Goal: Task Accomplishment & Management: Complete application form

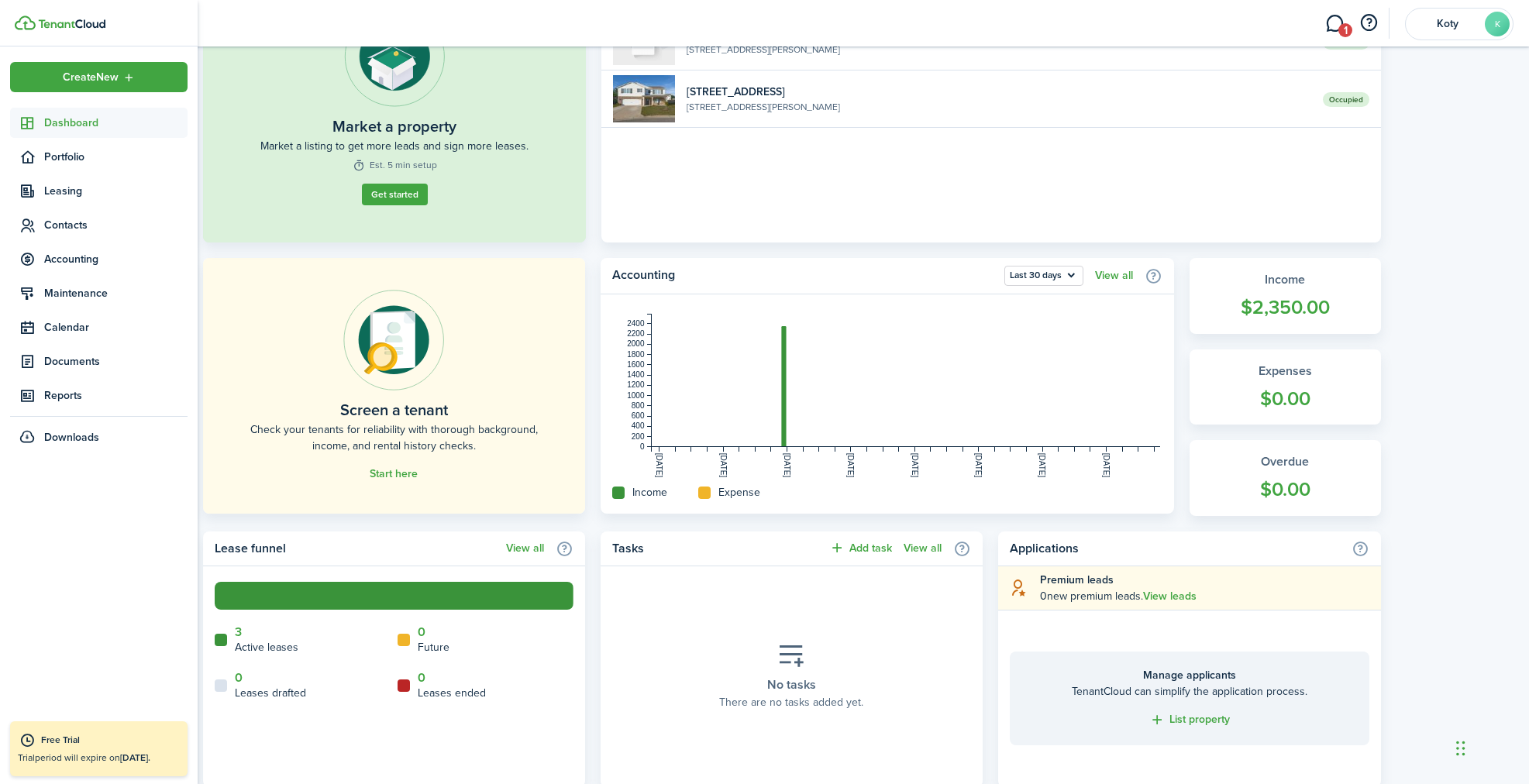
click at [83, 130] on span "Dashboard" at bounding box center [116, 123] width 144 height 16
click at [75, 153] on span "Portfolio" at bounding box center [116, 157] width 144 height 16
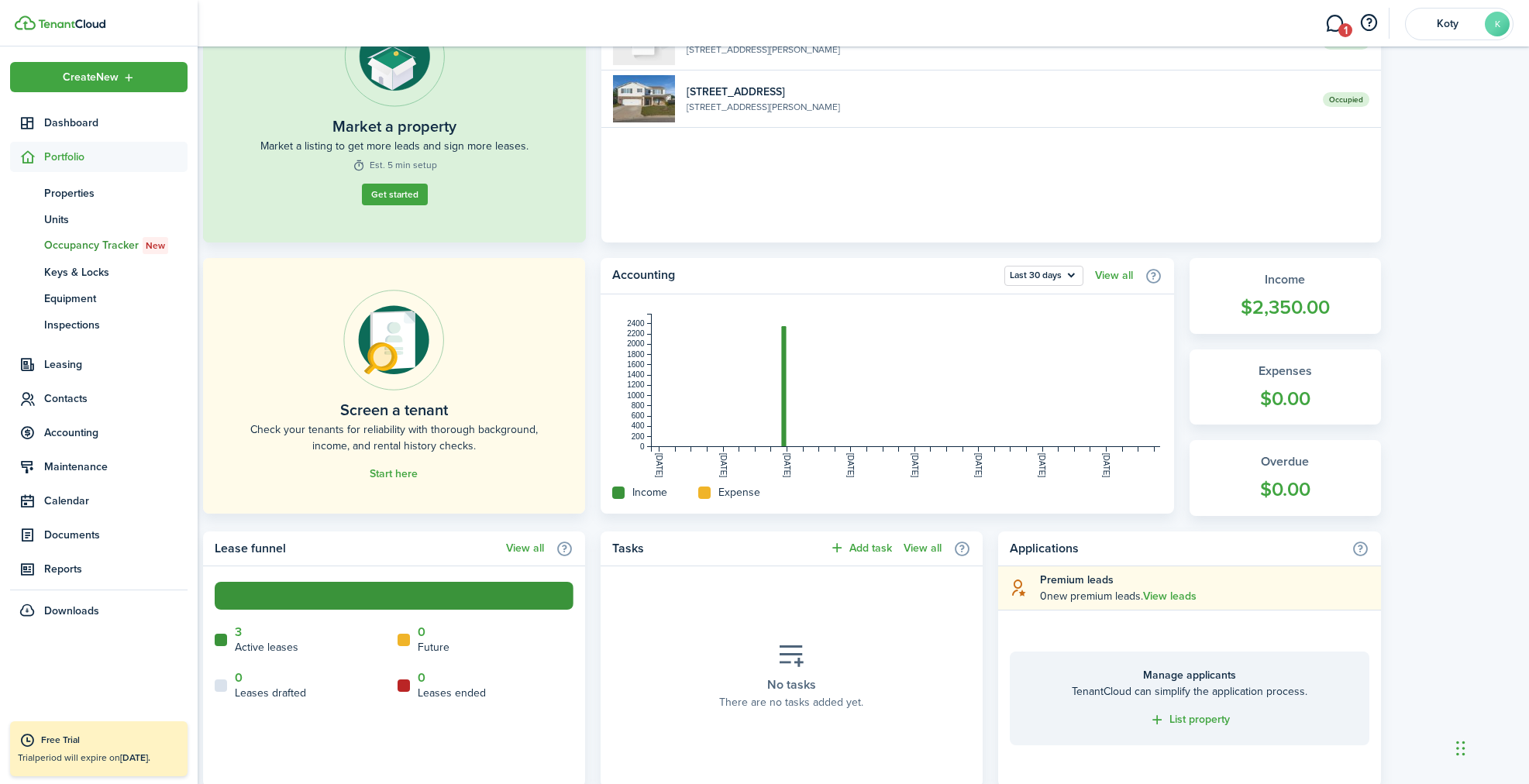
click at [95, 246] on span "Occupancy Tracker New" at bounding box center [116, 245] width 144 height 17
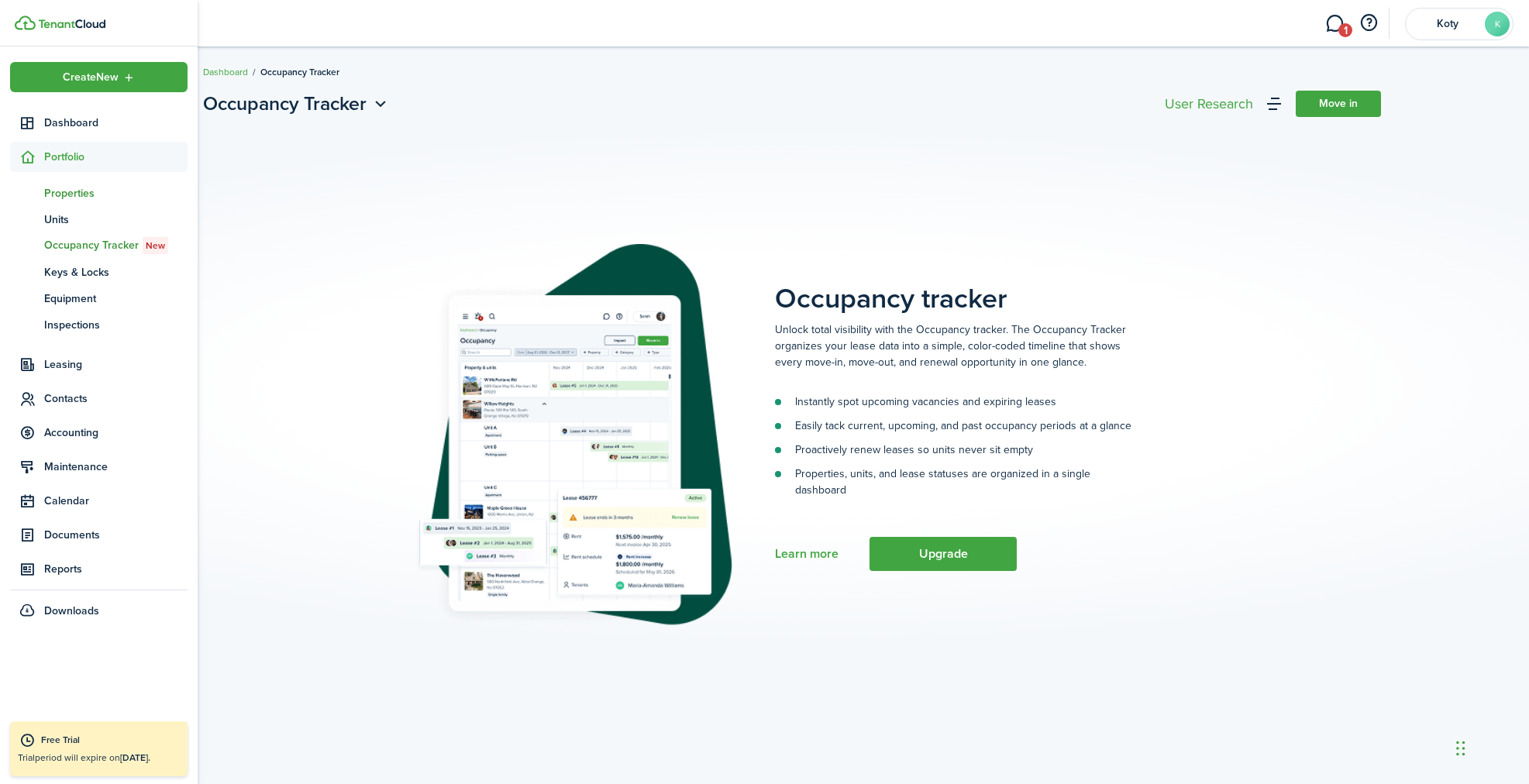
click at [54, 201] on link "pt Properties" at bounding box center [98, 193] width 177 height 26
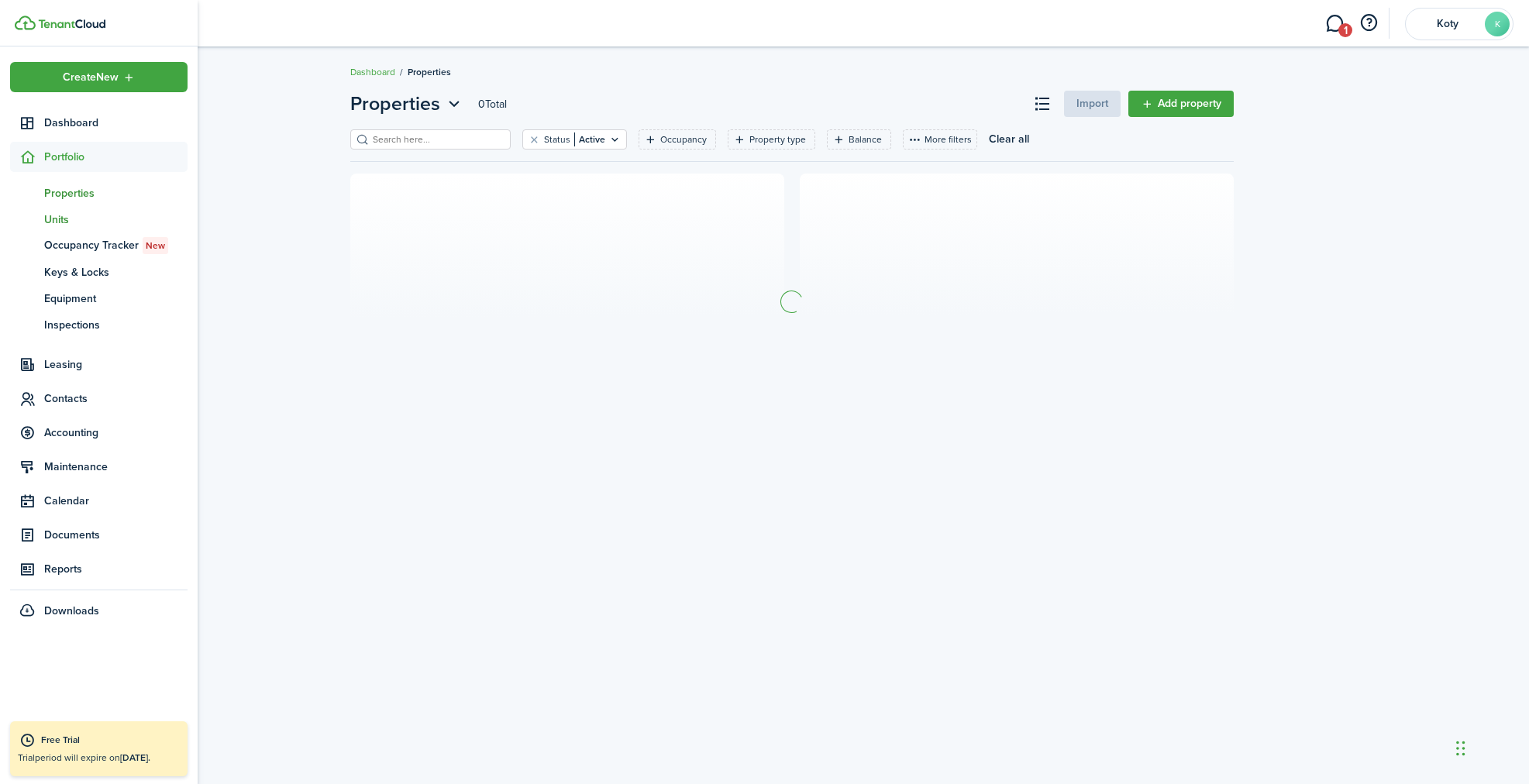
click at [57, 228] on link "un Units" at bounding box center [98, 219] width 177 height 26
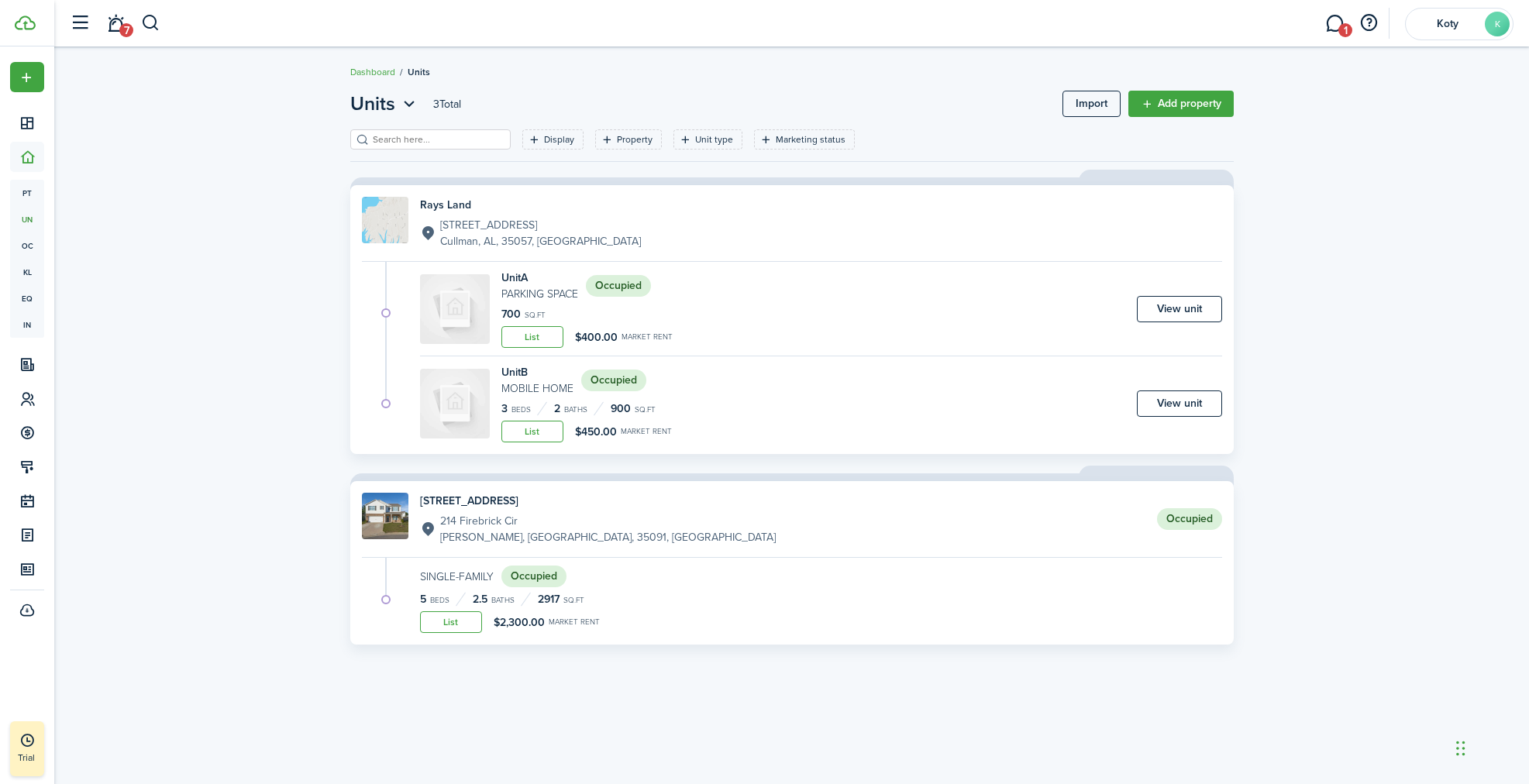
click at [622, 541] on link "[STREET_ADDRESS][PERSON_NAME] Occupied" at bounding box center [792, 519] width 860 height 53
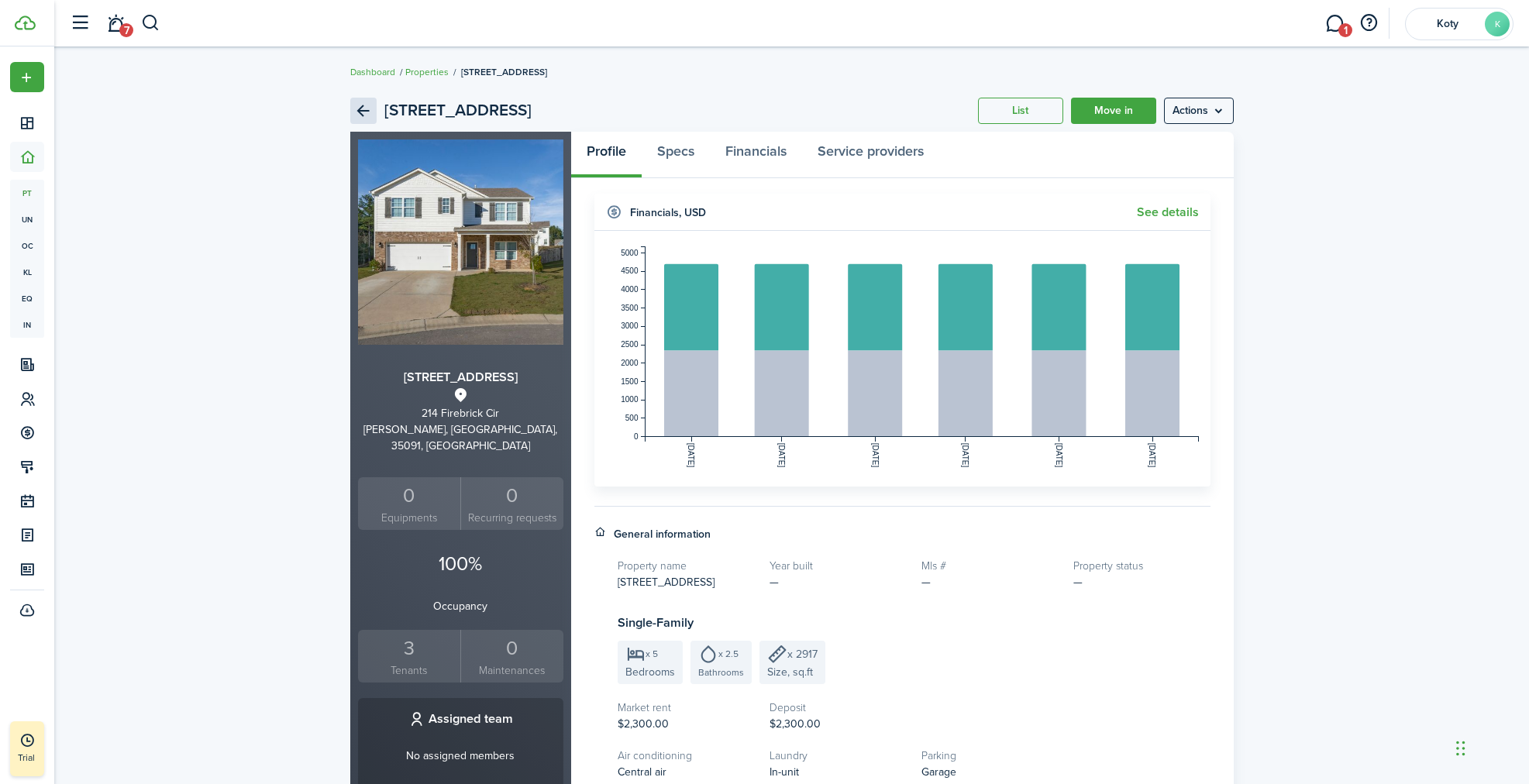
click at [365, 115] on link "Back" at bounding box center [363, 110] width 26 height 26
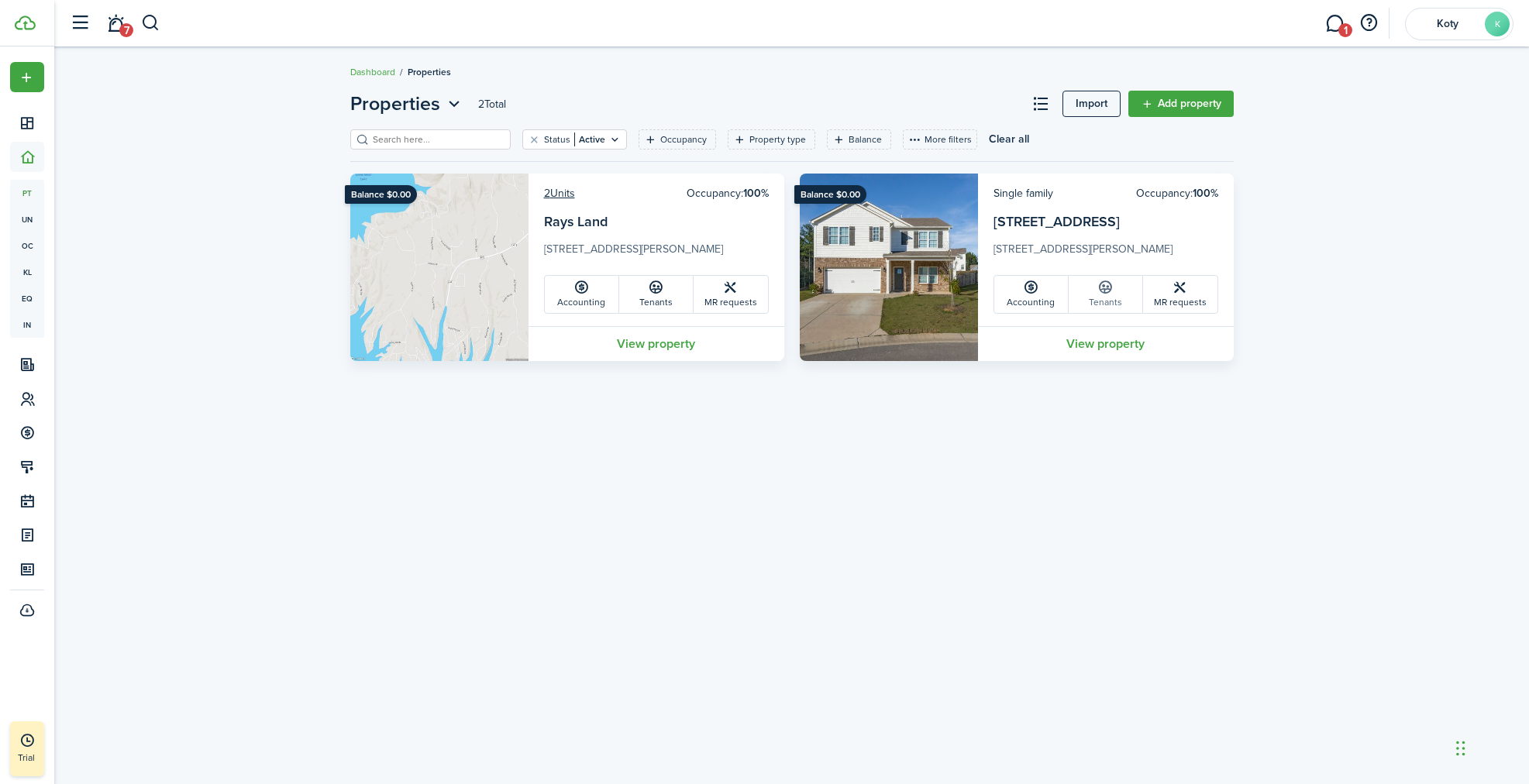
click at [1116, 298] on link "Tenants" at bounding box center [1106, 293] width 75 height 37
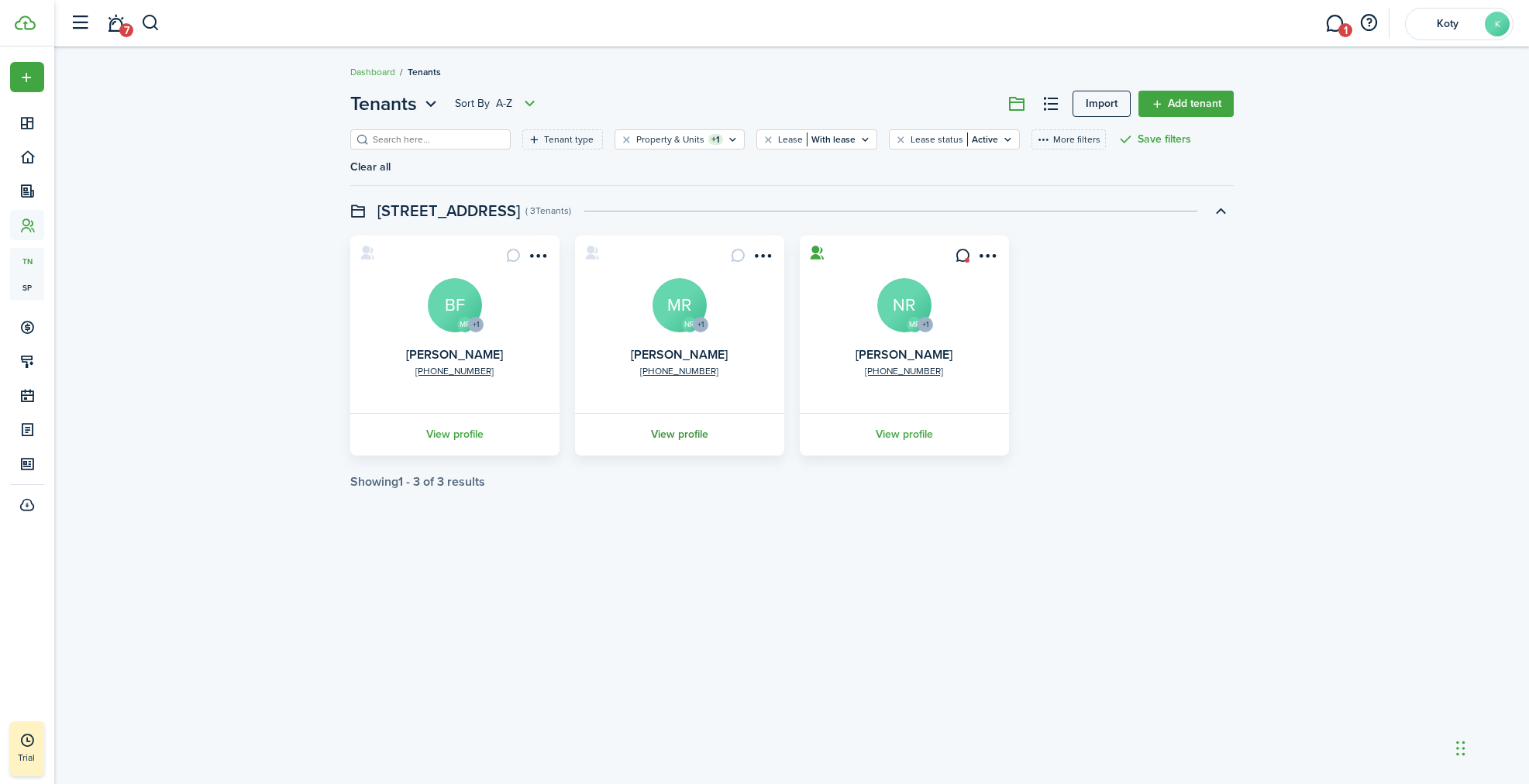
click at [660, 412] on link "View profile" at bounding box center [679, 433] width 214 height 43
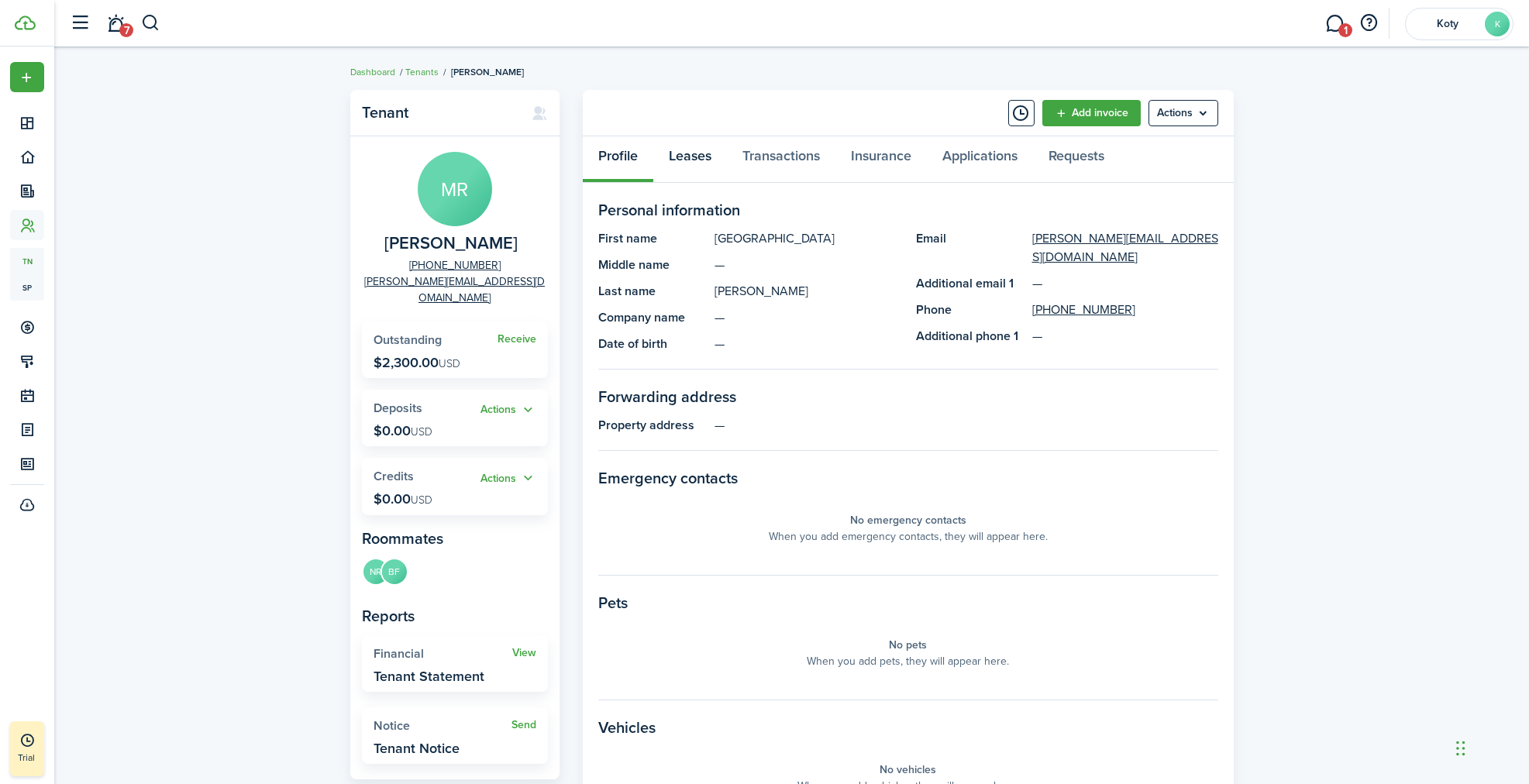
click at [695, 151] on link "Leases" at bounding box center [690, 159] width 74 height 46
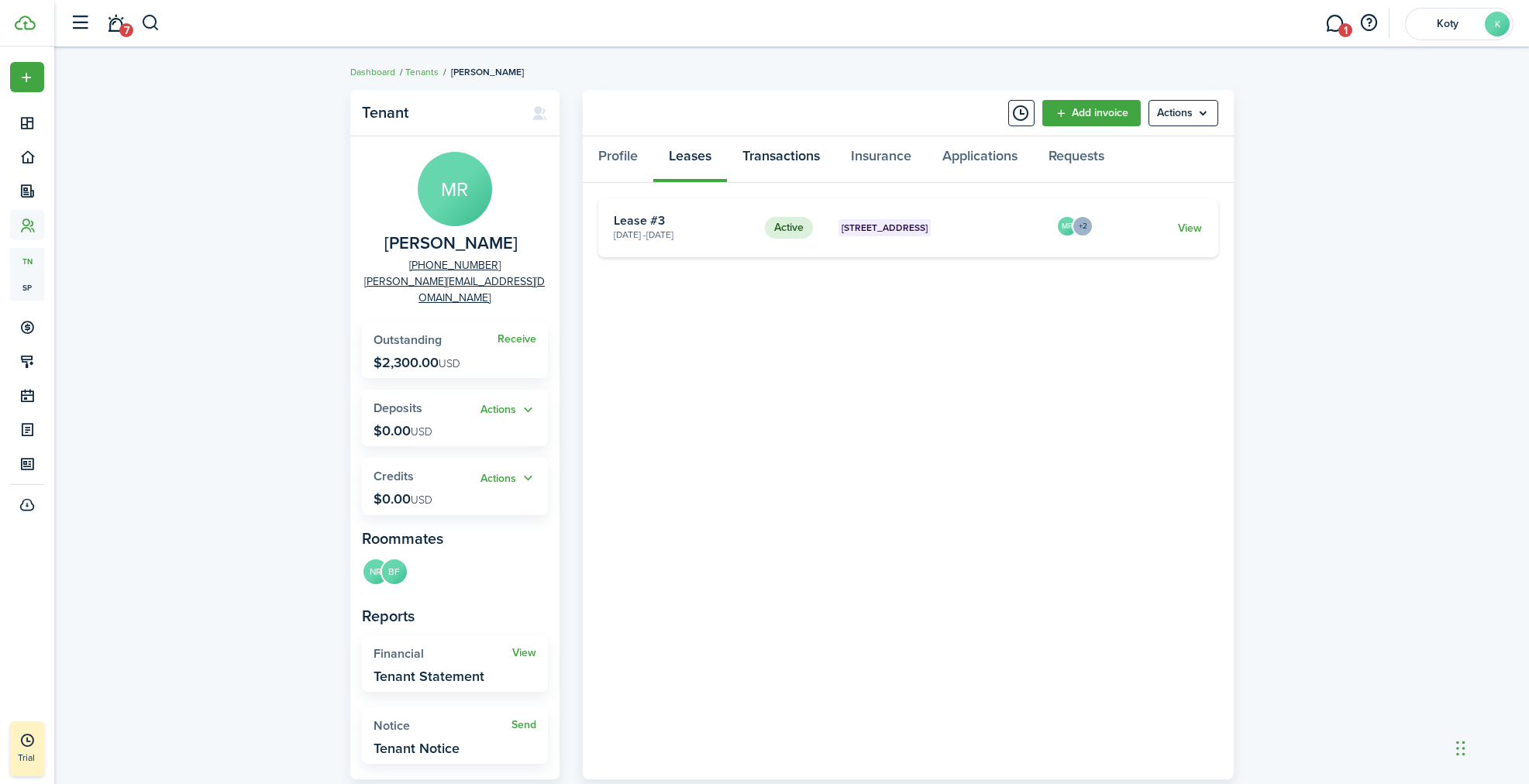
click at [790, 160] on link "Transactions" at bounding box center [781, 159] width 108 height 46
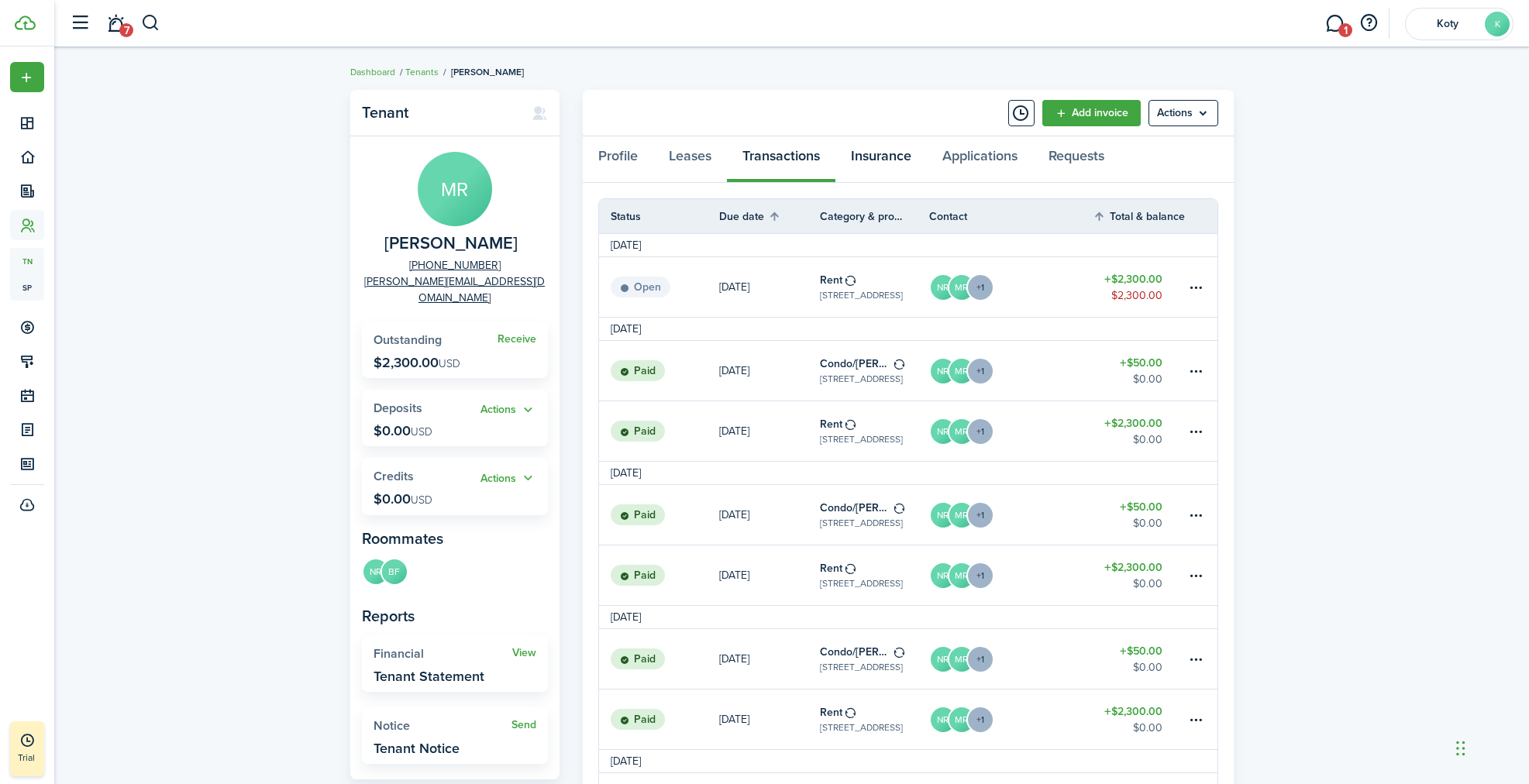
click at [882, 160] on link "Insurance" at bounding box center [881, 159] width 92 height 46
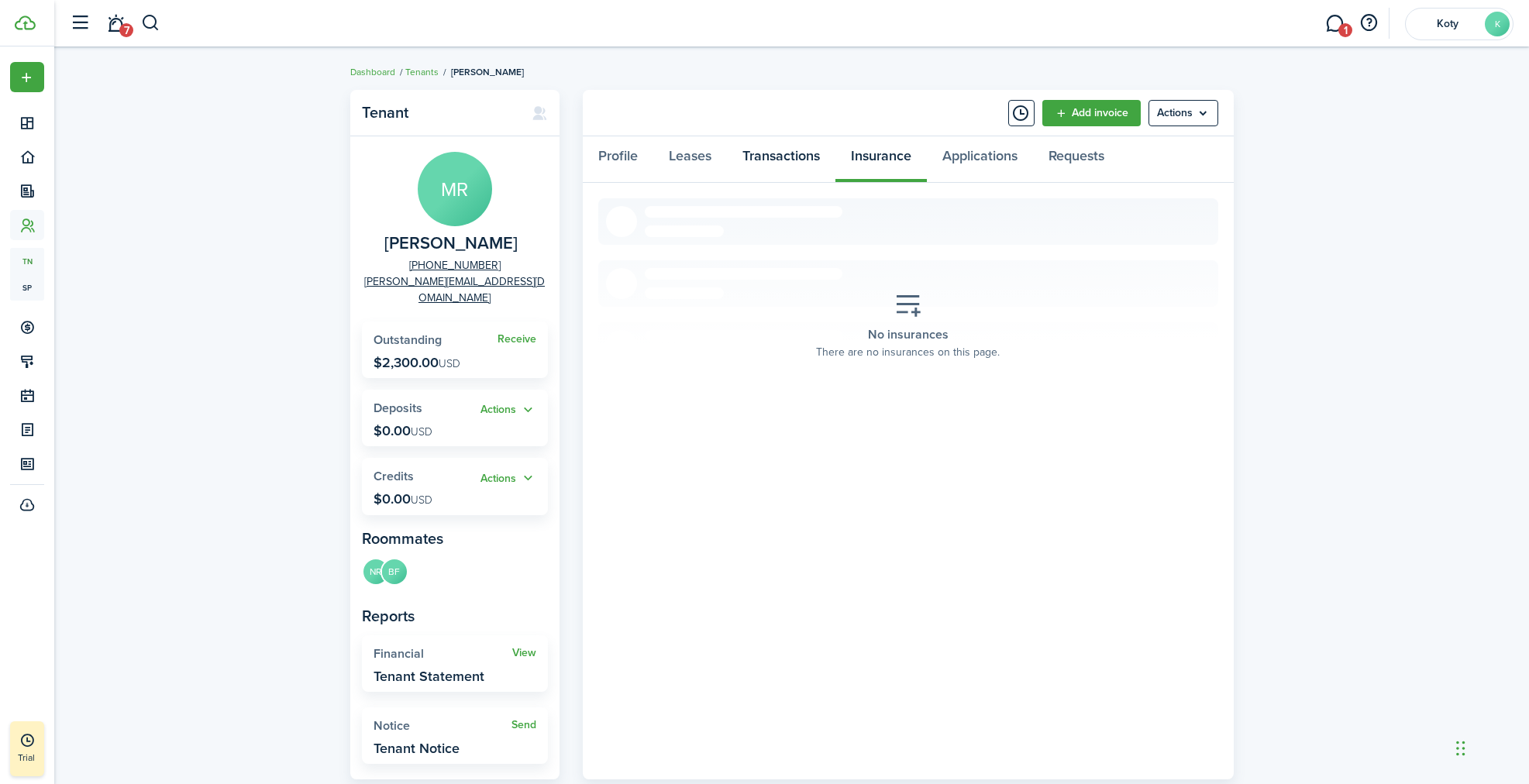
click at [810, 147] on link "Transactions" at bounding box center [781, 159] width 108 height 46
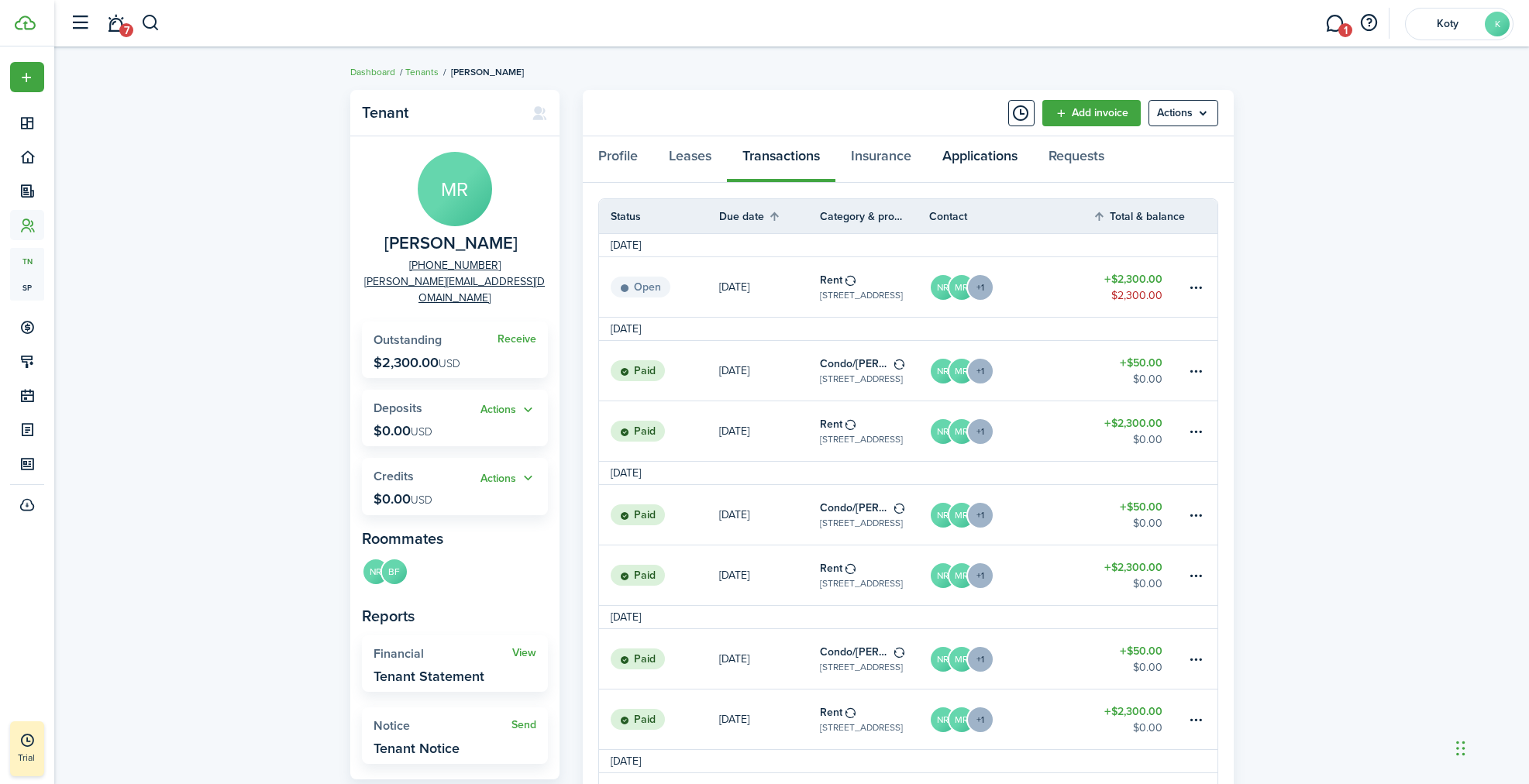
click at [969, 150] on link "Applications" at bounding box center [980, 159] width 106 height 46
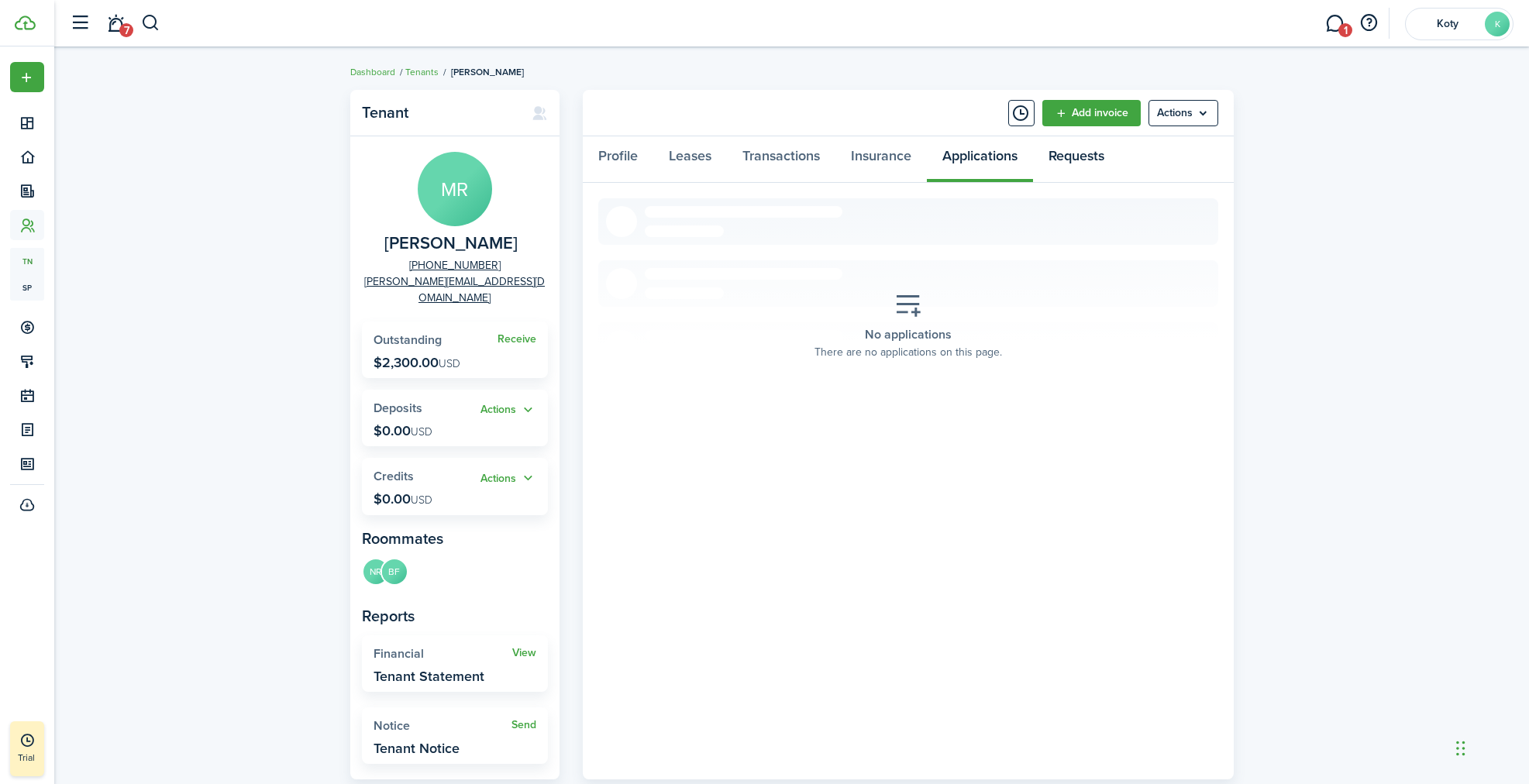
click at [1069, 169] on link "Requests" at bounding box center [1075, 159] width 86 height 46
click at [627, 156] on link "Profile" at bounding box center [618, 159] width 71 height 46
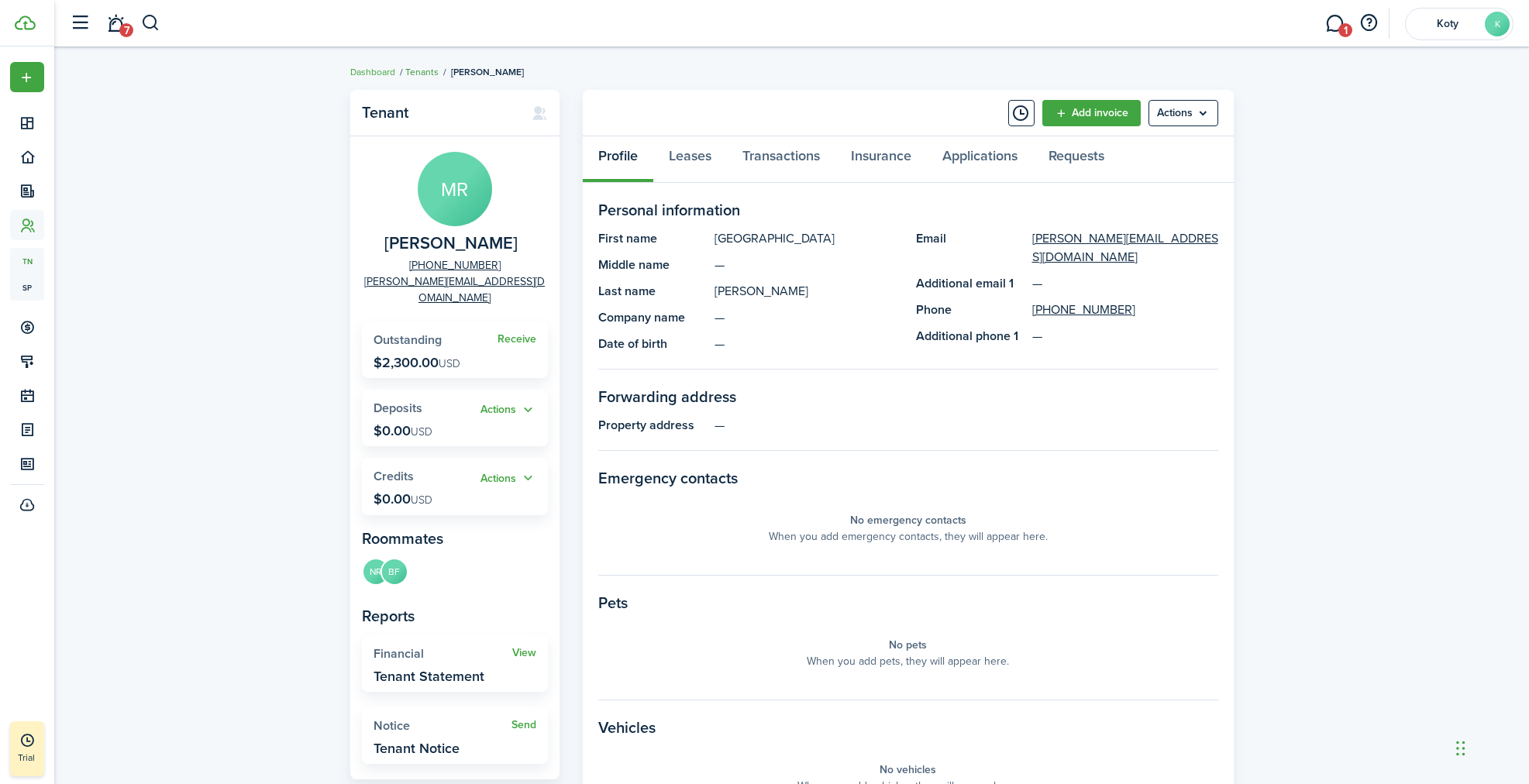
click at [430, 74] on link "Tenants" at bounding box center [422, 72] width 34 height 14
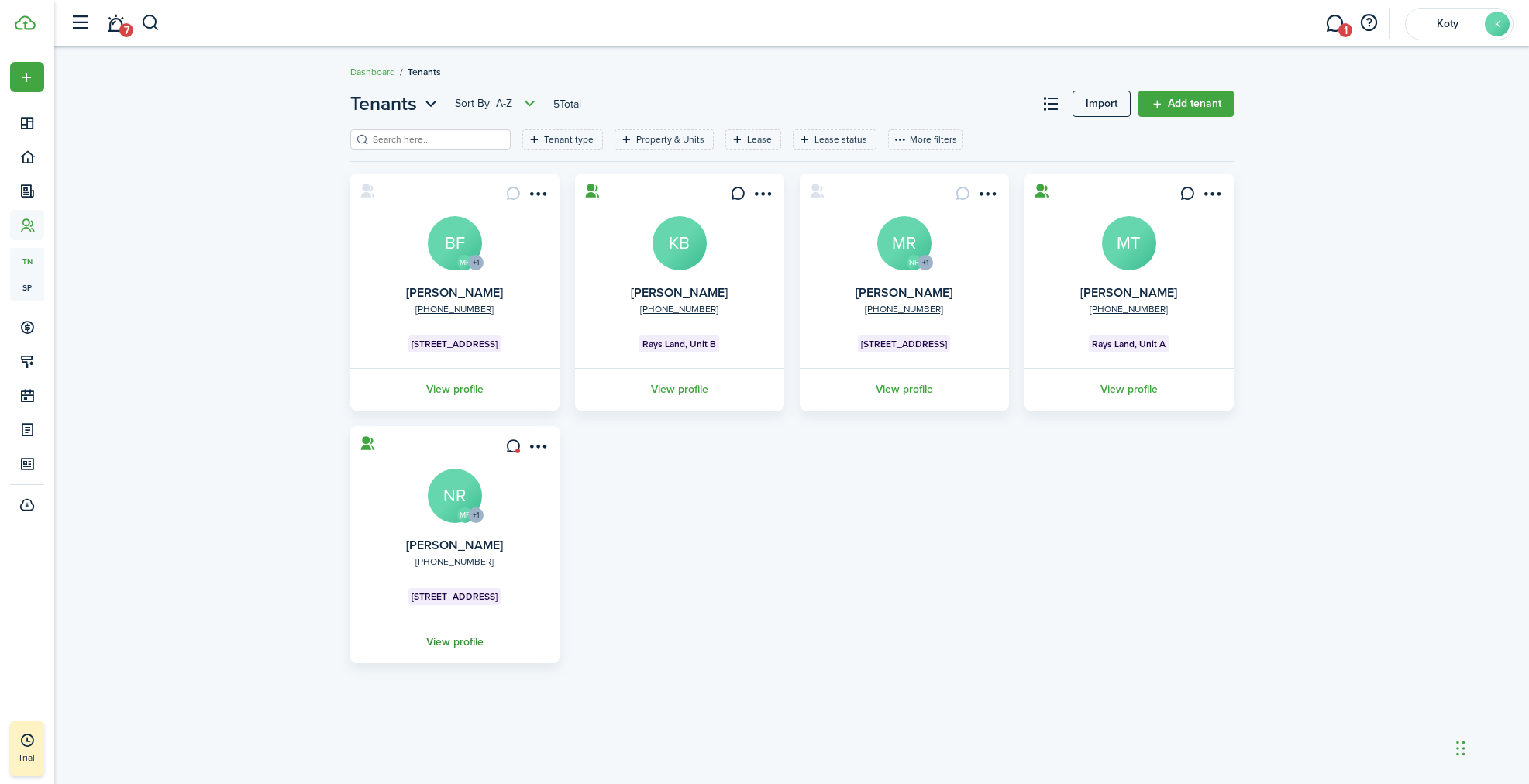
click at [465, 643] on link "View profile" at bounding box center [455, 641] width 214 height 43
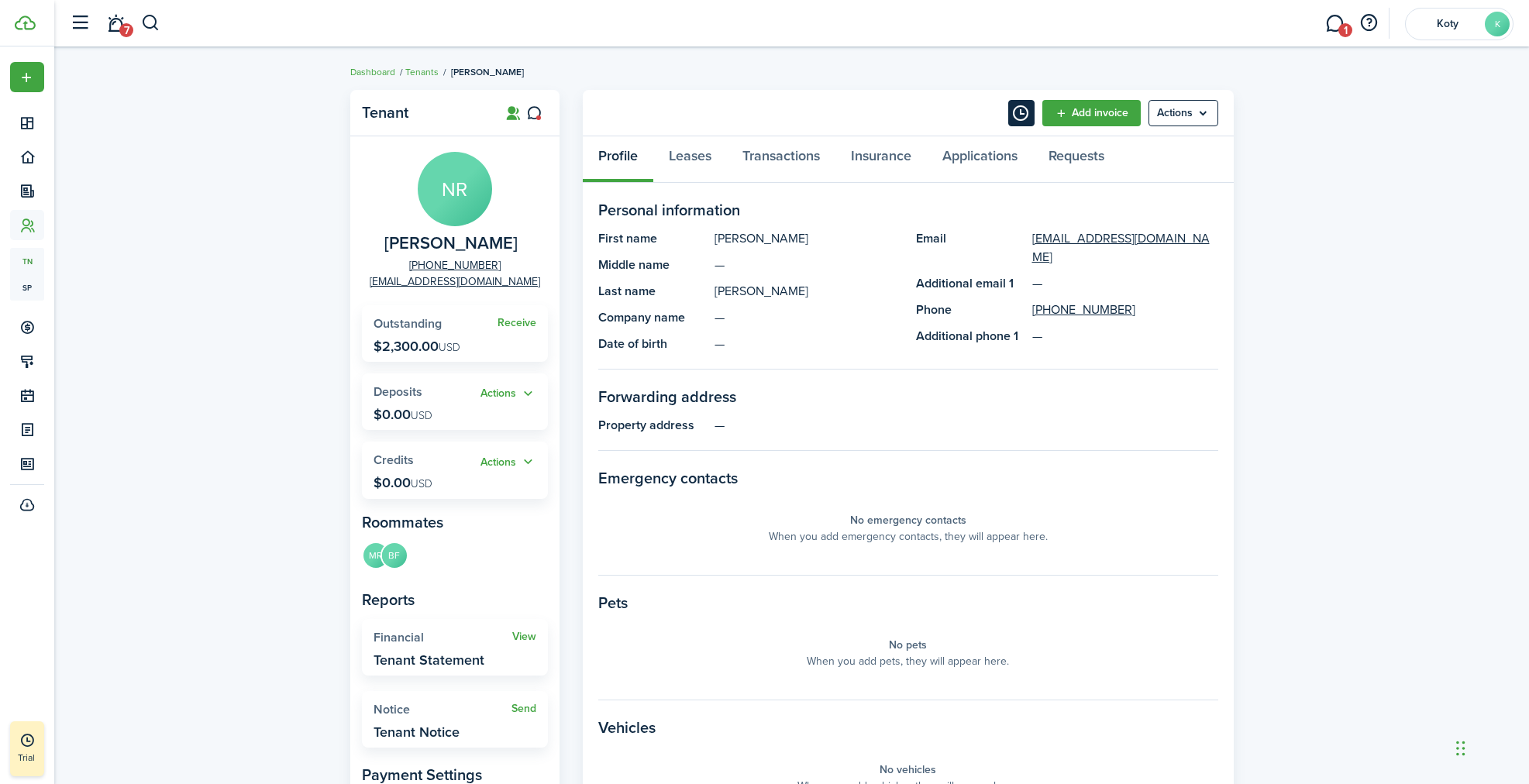
click at [1013, 124] on button "Timeline" at bounding box center [1021, 113] width 26 height 26
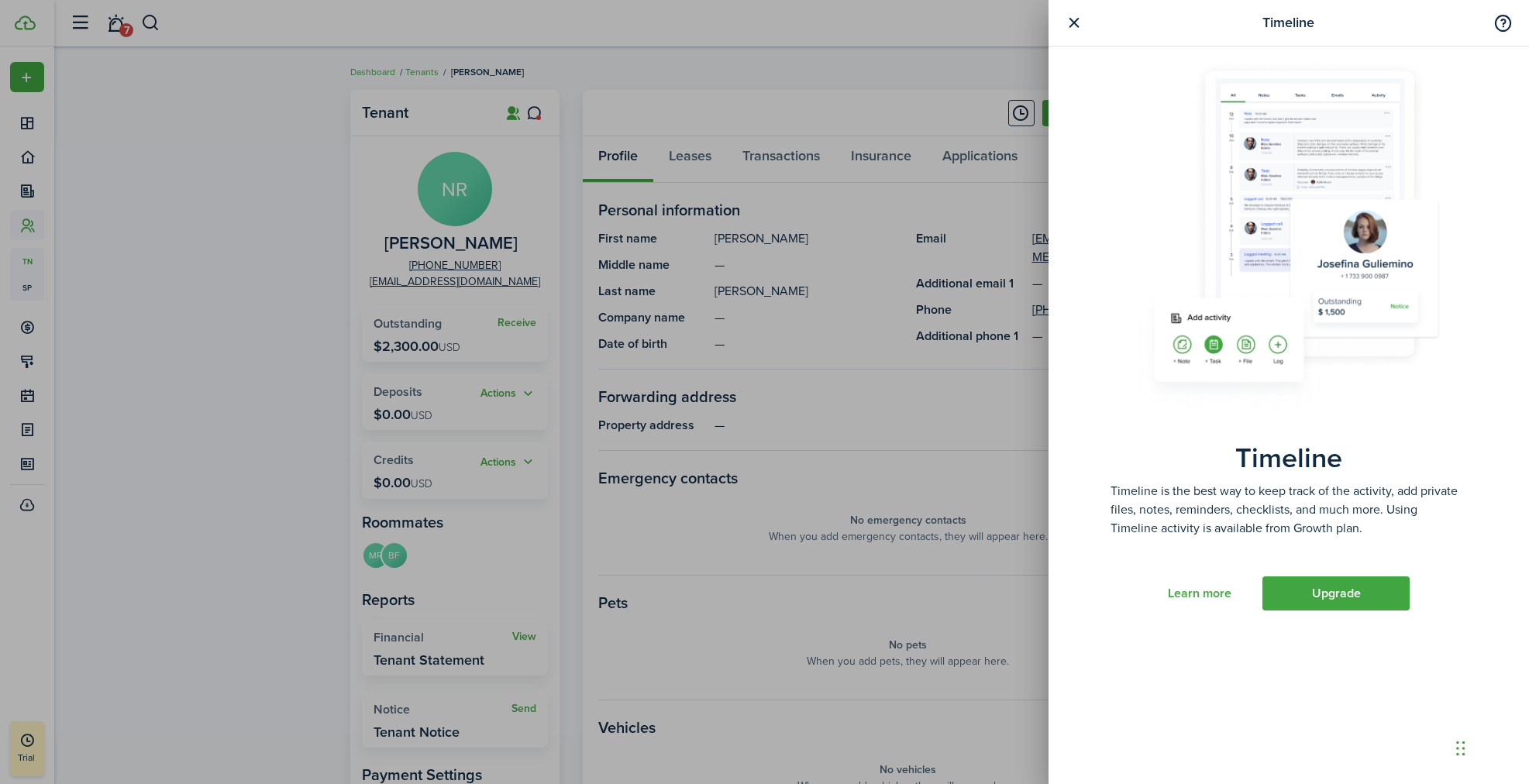
click at [1074, 25] on button "button" at bounding box center [1073, 22] width 19 height 19
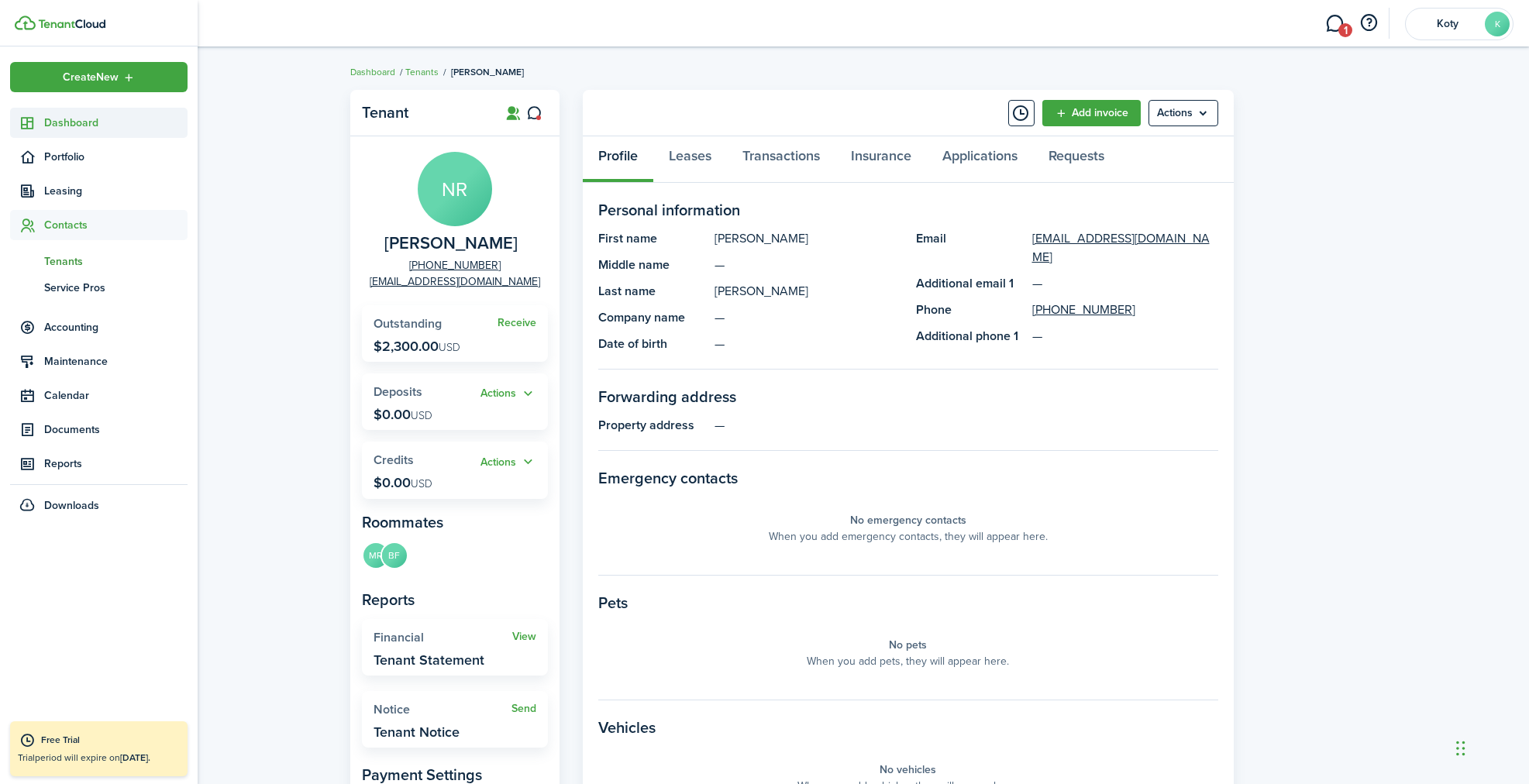
click at [65, 124] on span "Dashboard" at bounding box center [116, 123] width 144 height 16
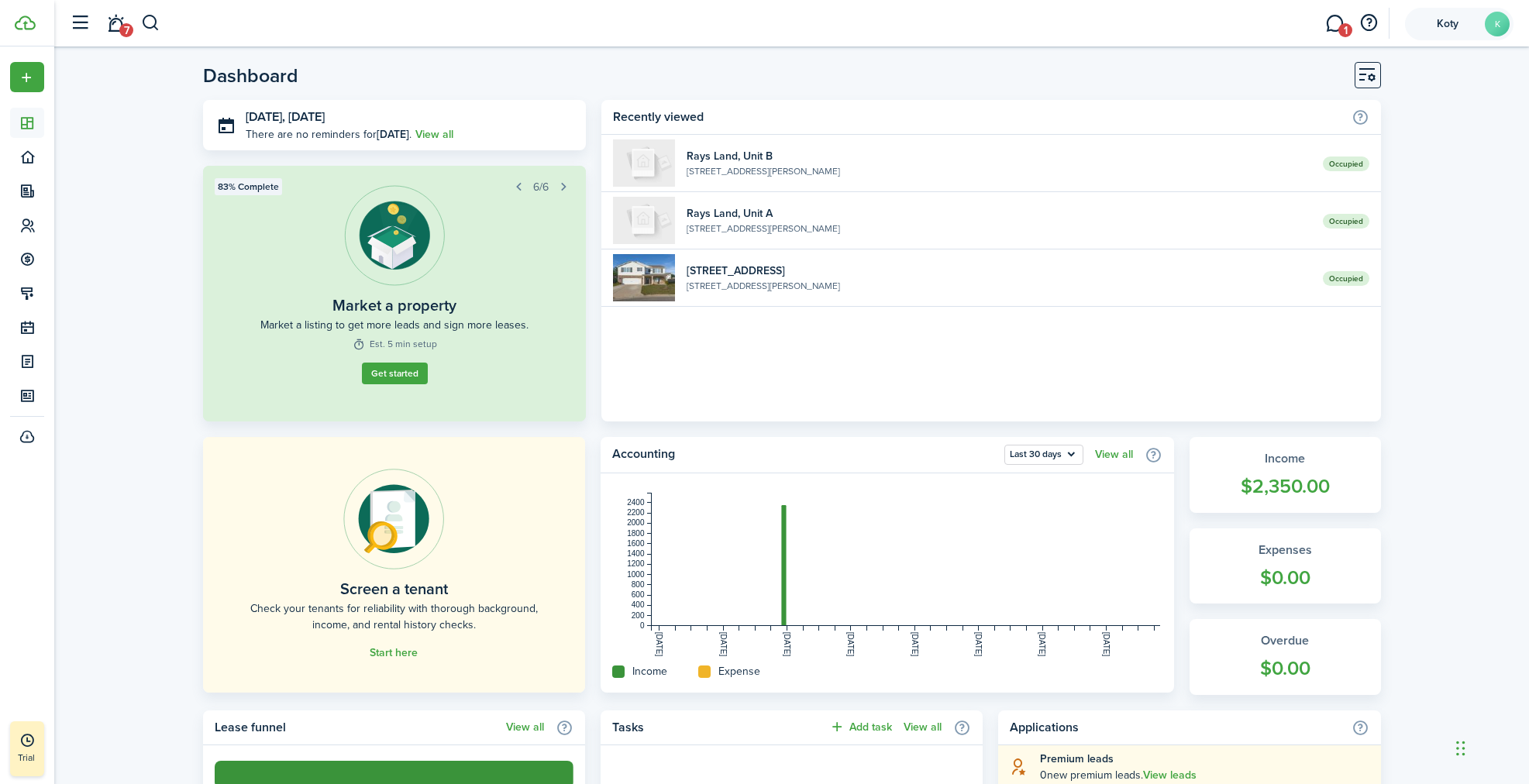
click at [1476, 29] on span "Koty" at bounding box center [1447, 24] width 62 height 11
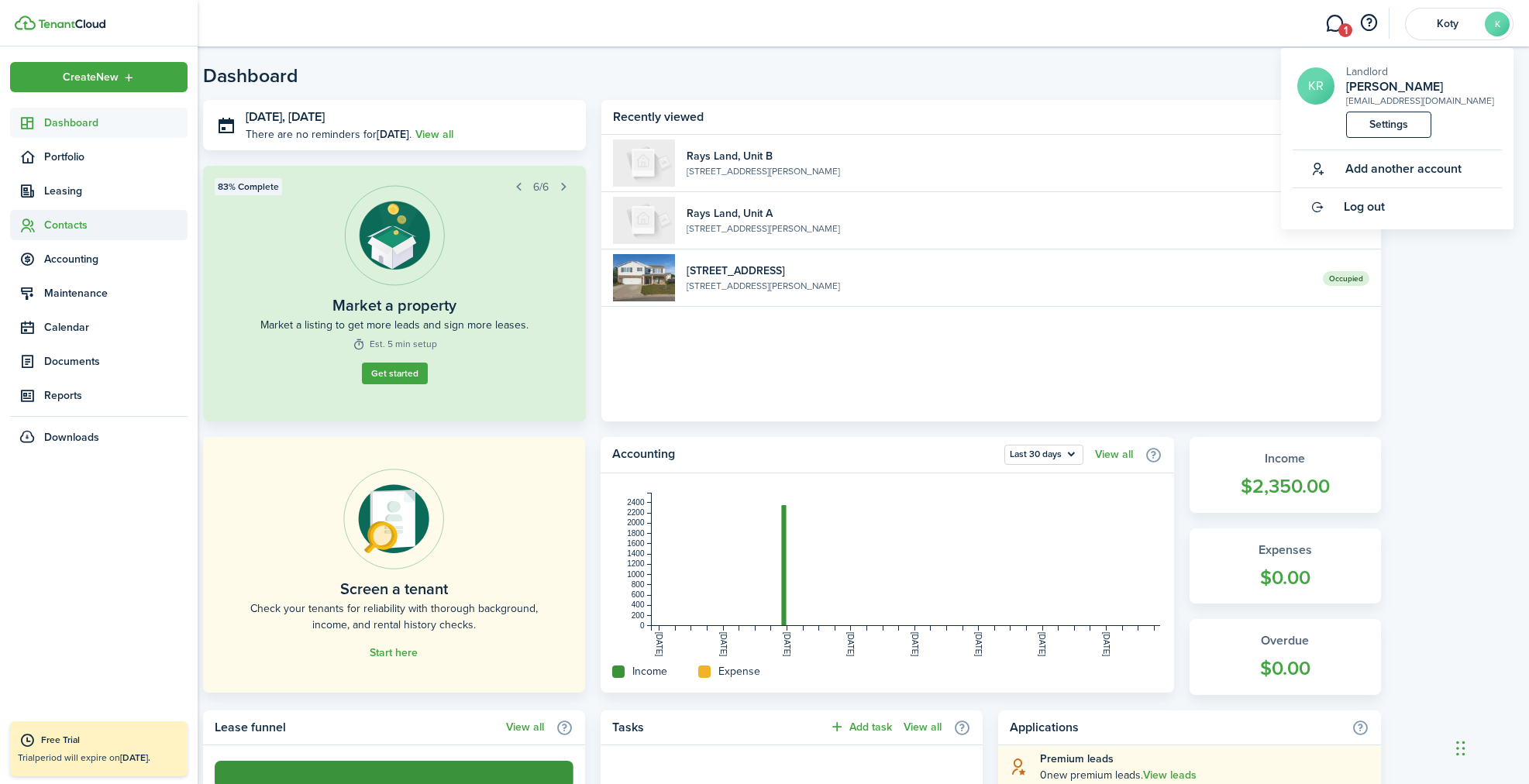
click at [60, 236] on span "Contacts" at bounding box center [98, 224] width 177 height 30
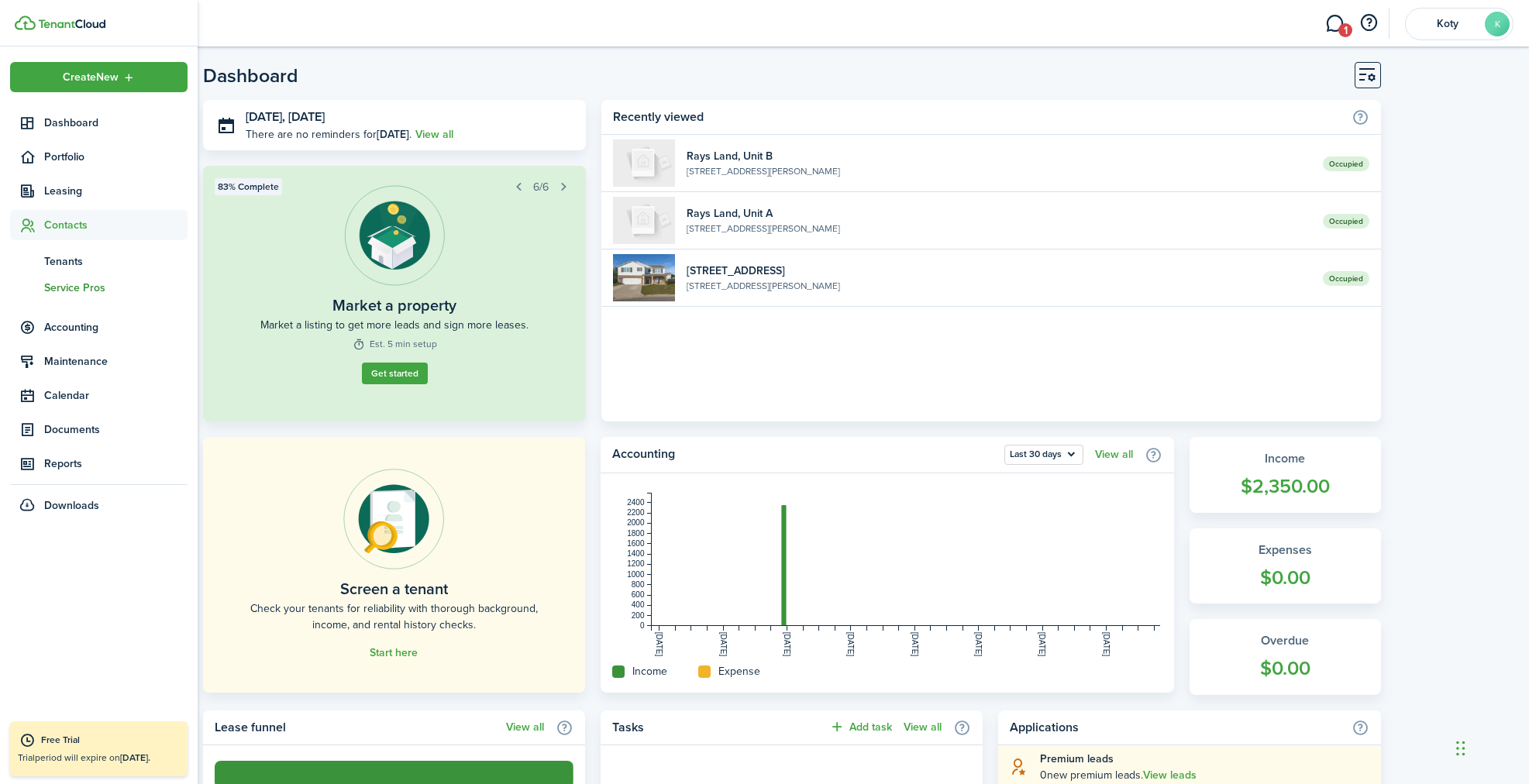
click at [78, 286] on span "Service Pros" at bounding box center [116, 288] width 144 height 16
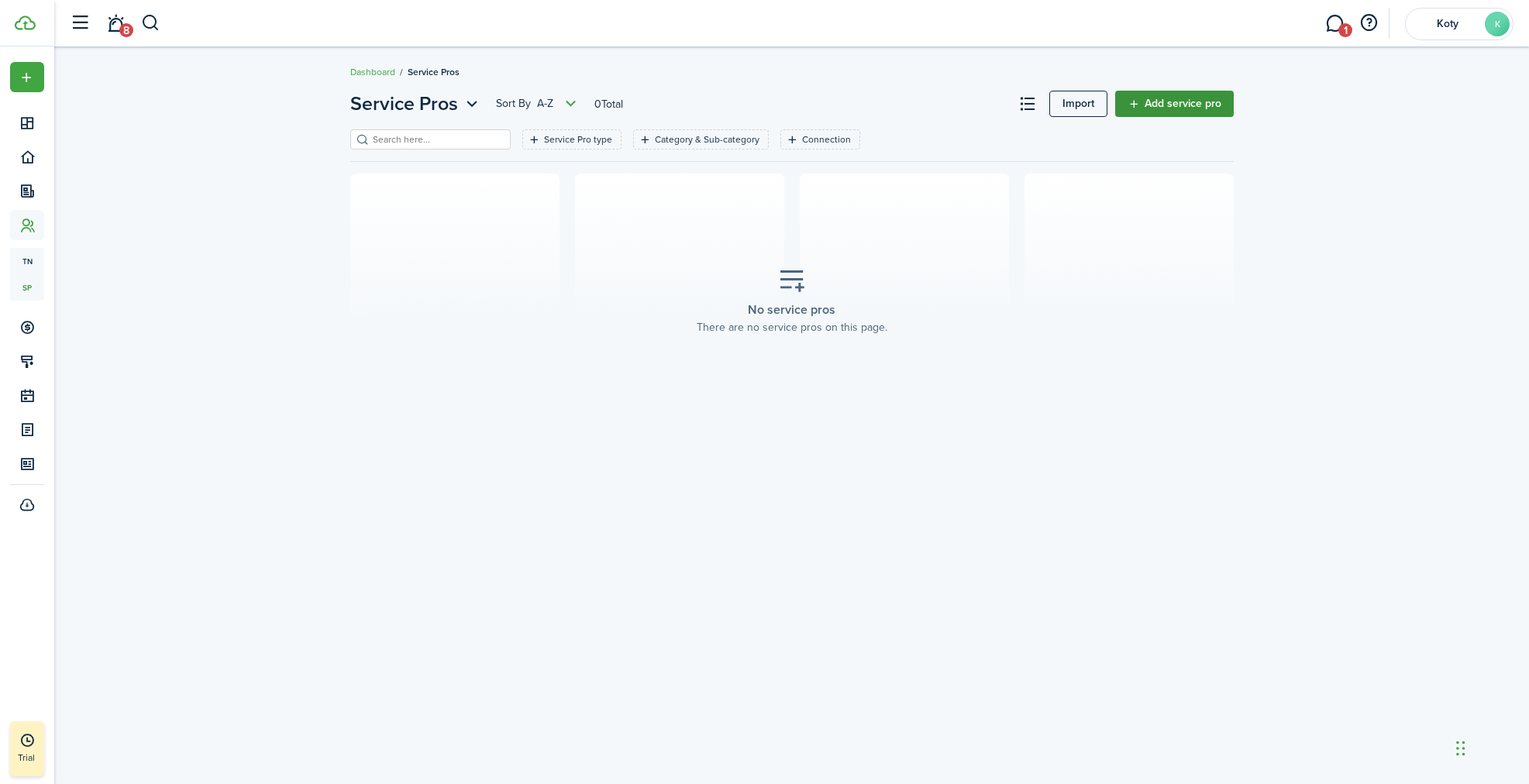
click at [1200, 104] on link "Add service pro" at bounding box center [1174, 104] width 118 height 26
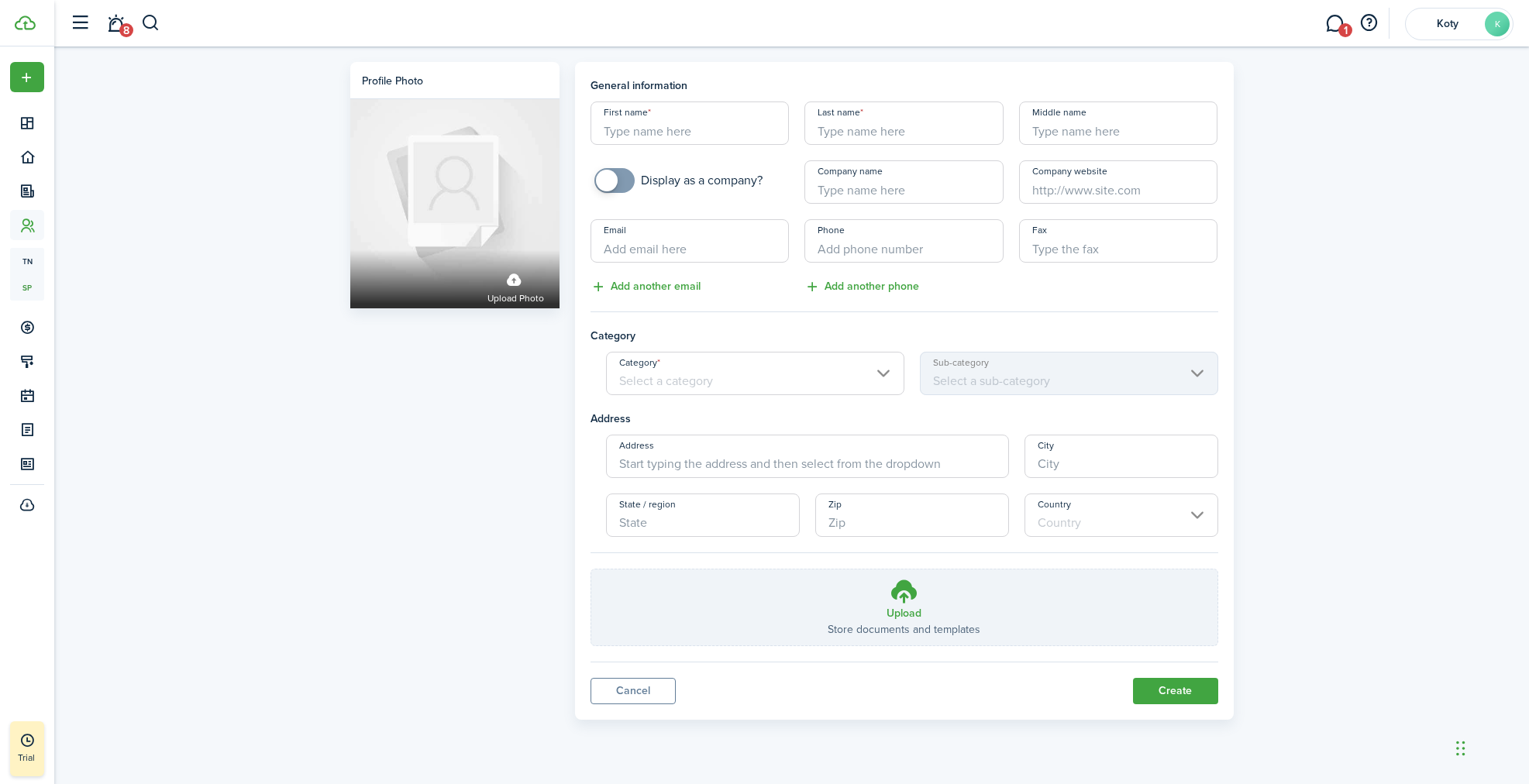
click at [764, 388] on input "Category" at bounding box center [755, 373] width 298 height 44
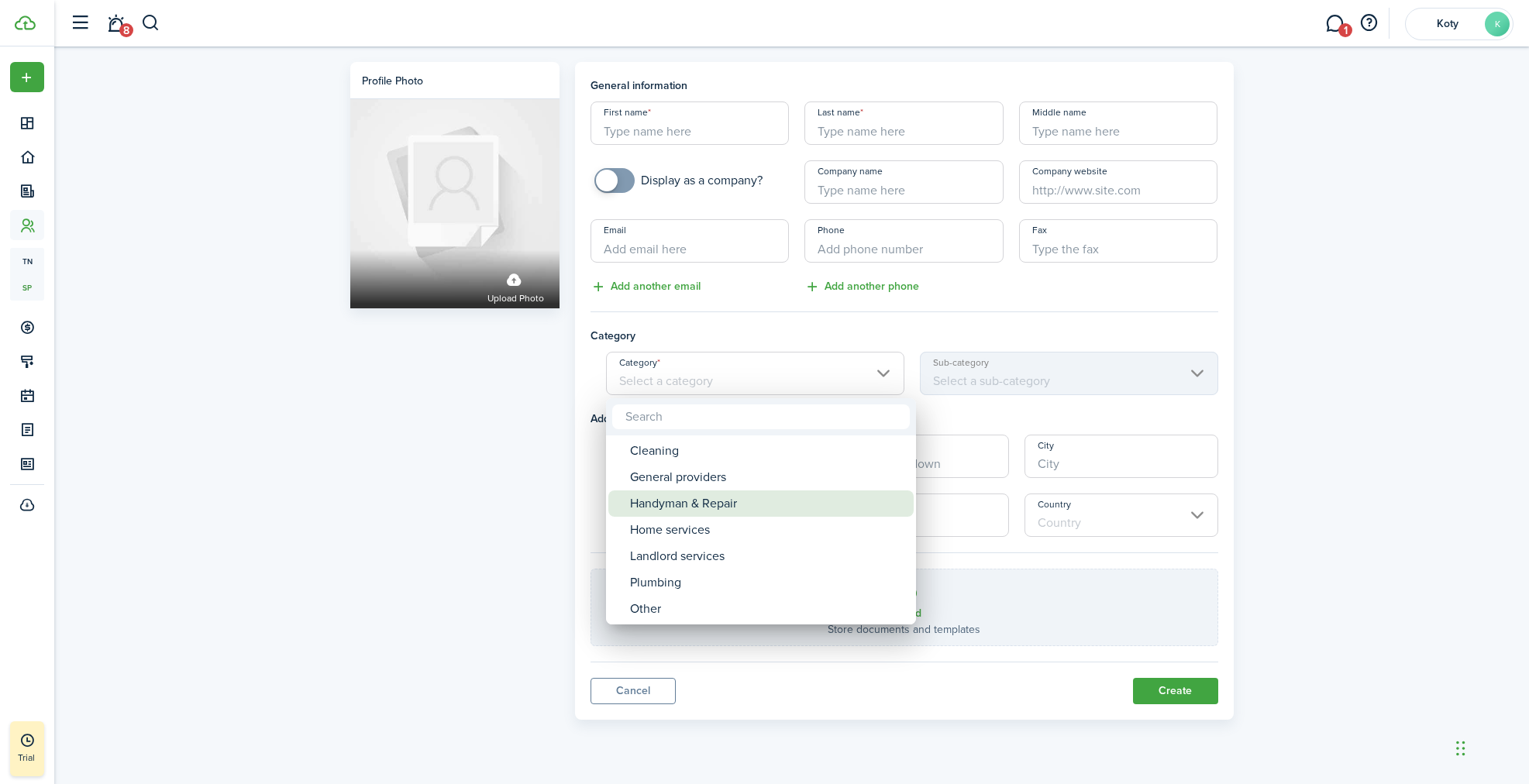
click at [759, 499] on div "Handyman & Repair" at bounding box center [767, 503] width 275 height 26
type input "Handyman & Repair"
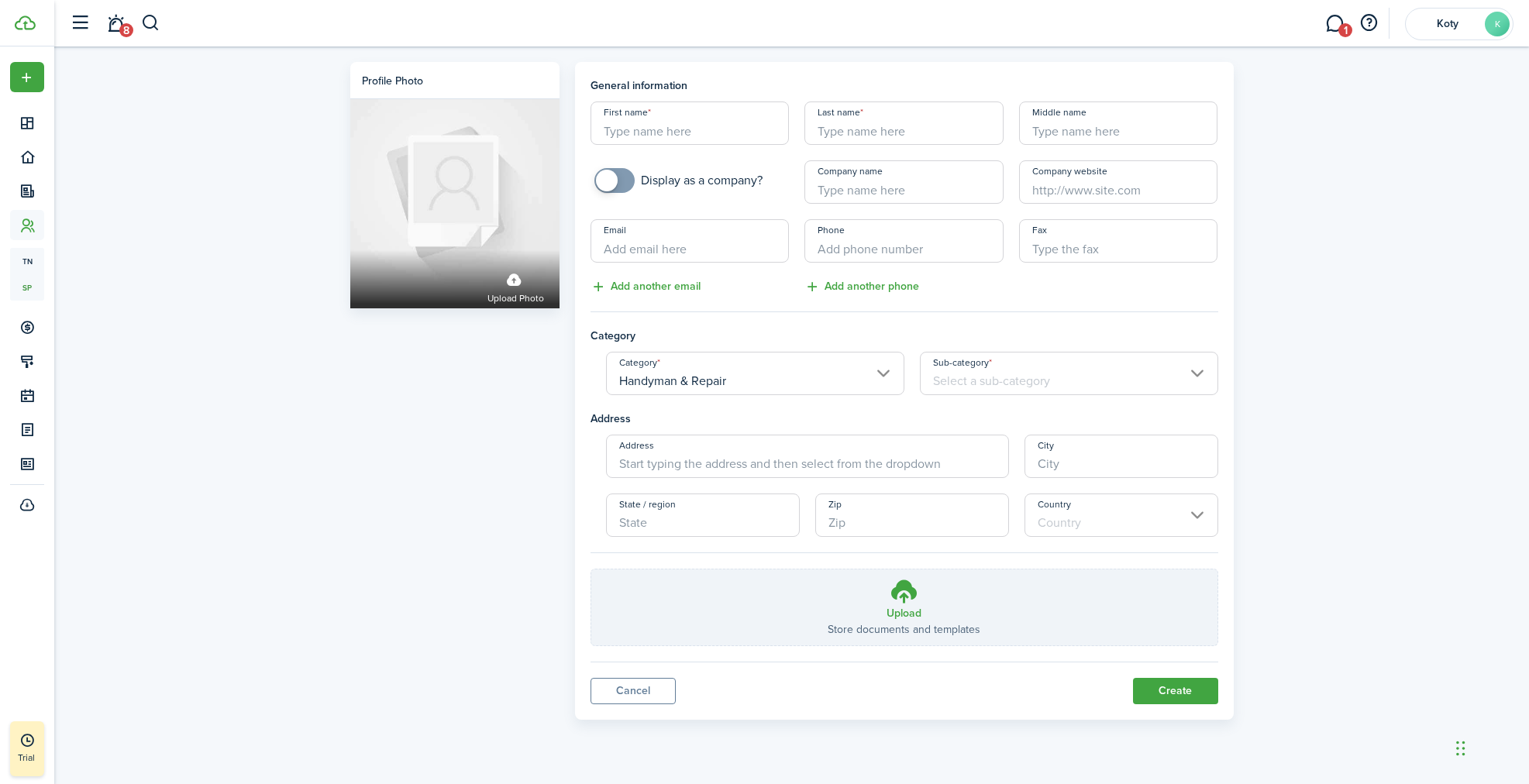
click at [974, 378] on input "Sub-category" at bounding box center [1069, 373] width 298 height 44
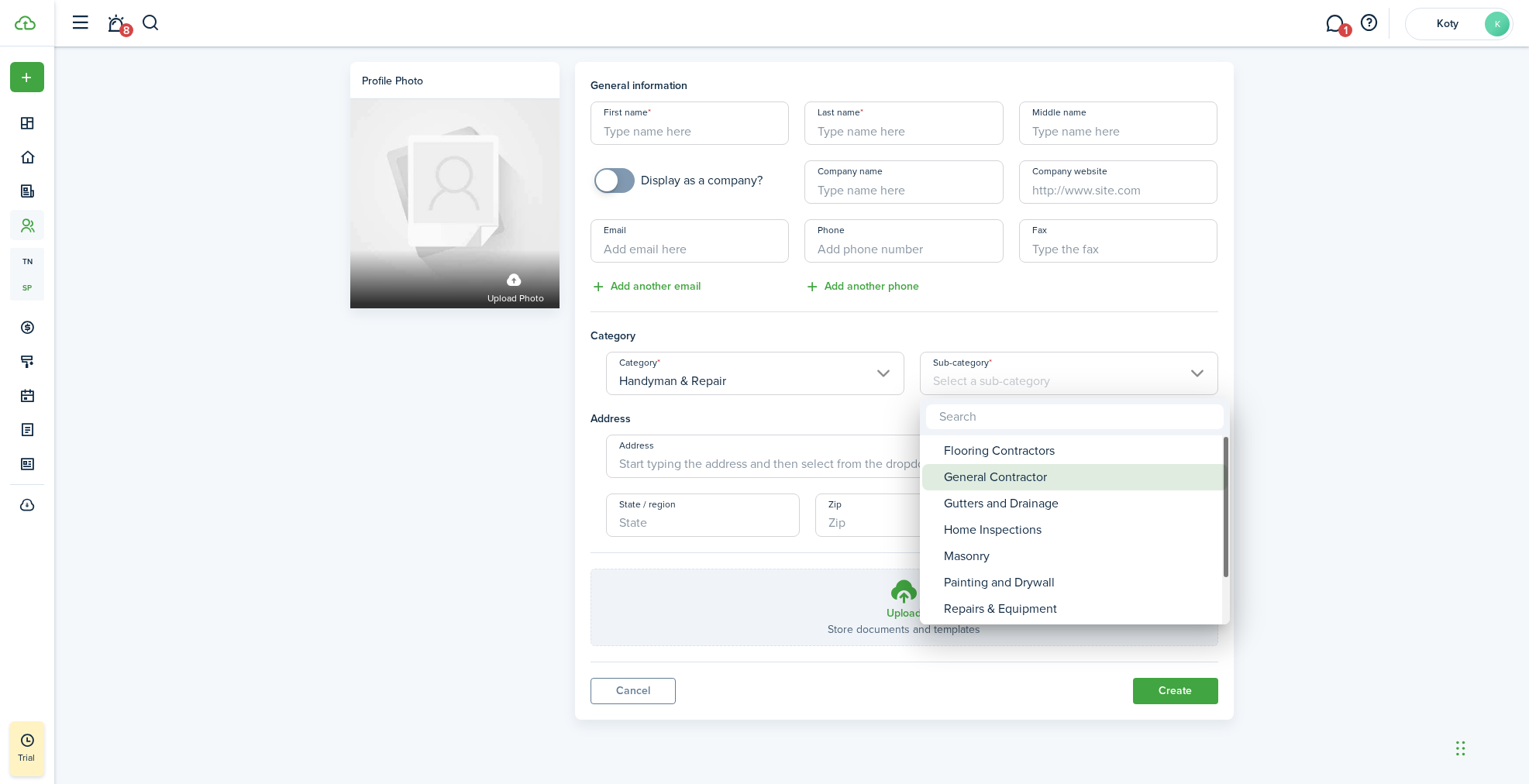
click at [1011, 477] on div "General Contractor" at bounding box center [1081, 477] width 275 height 26
type input "General Contractor"
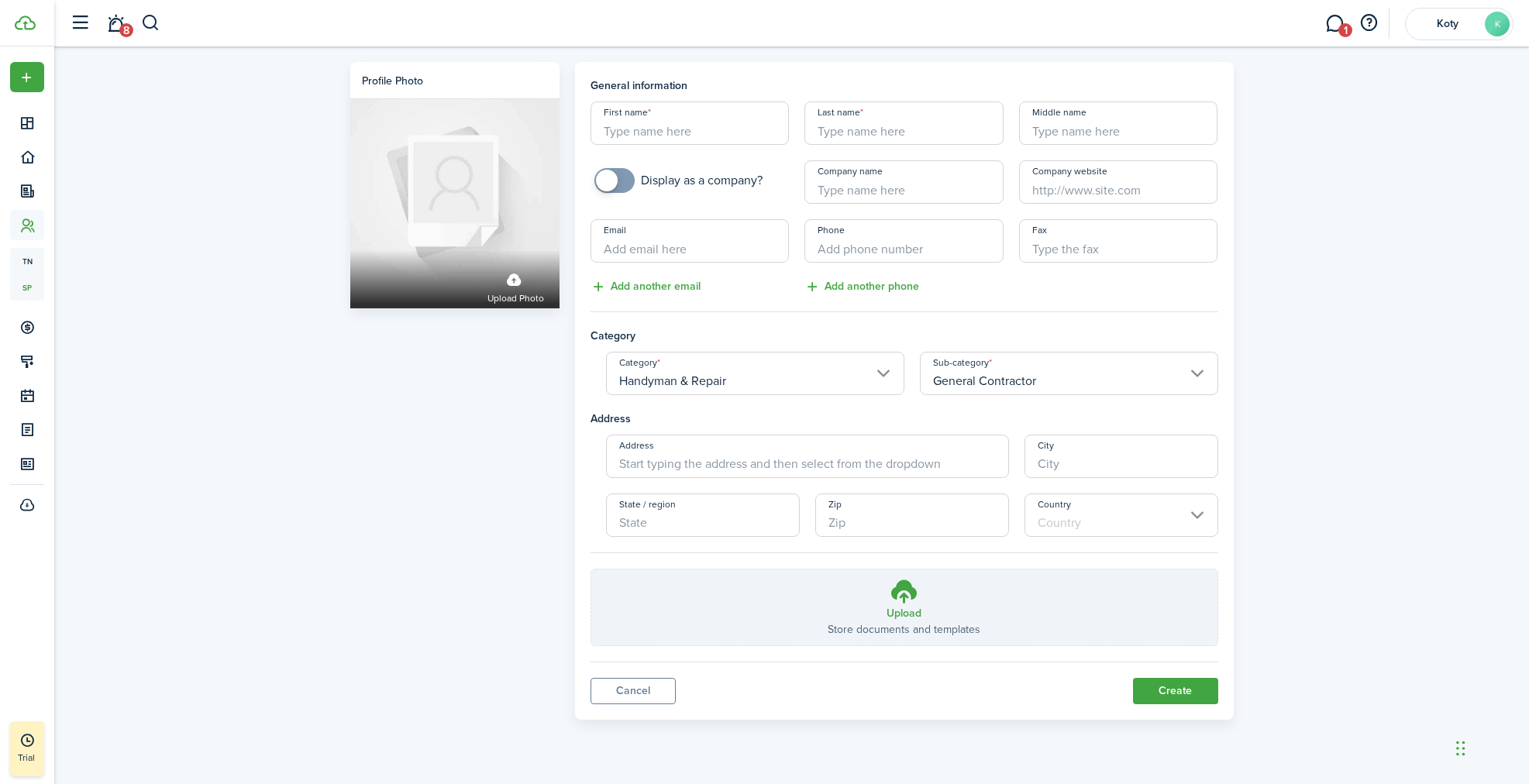
click at [675, 132] on input "First name" at bounding box center [690, 124] width 199 height 44
drag, startPoint x: 689, startPoint y: 143, endPoint x: 652, endPoint y: 134, distance: 38.1
click at [652, 134] on input "[PERSON_NAME]" at bounding box center [690, 124] width 199 height 44
type input "[PERSON_NAME]"
click at [844, 132] on input "Last name" at bounding box center [904, 124] width 199 height 44
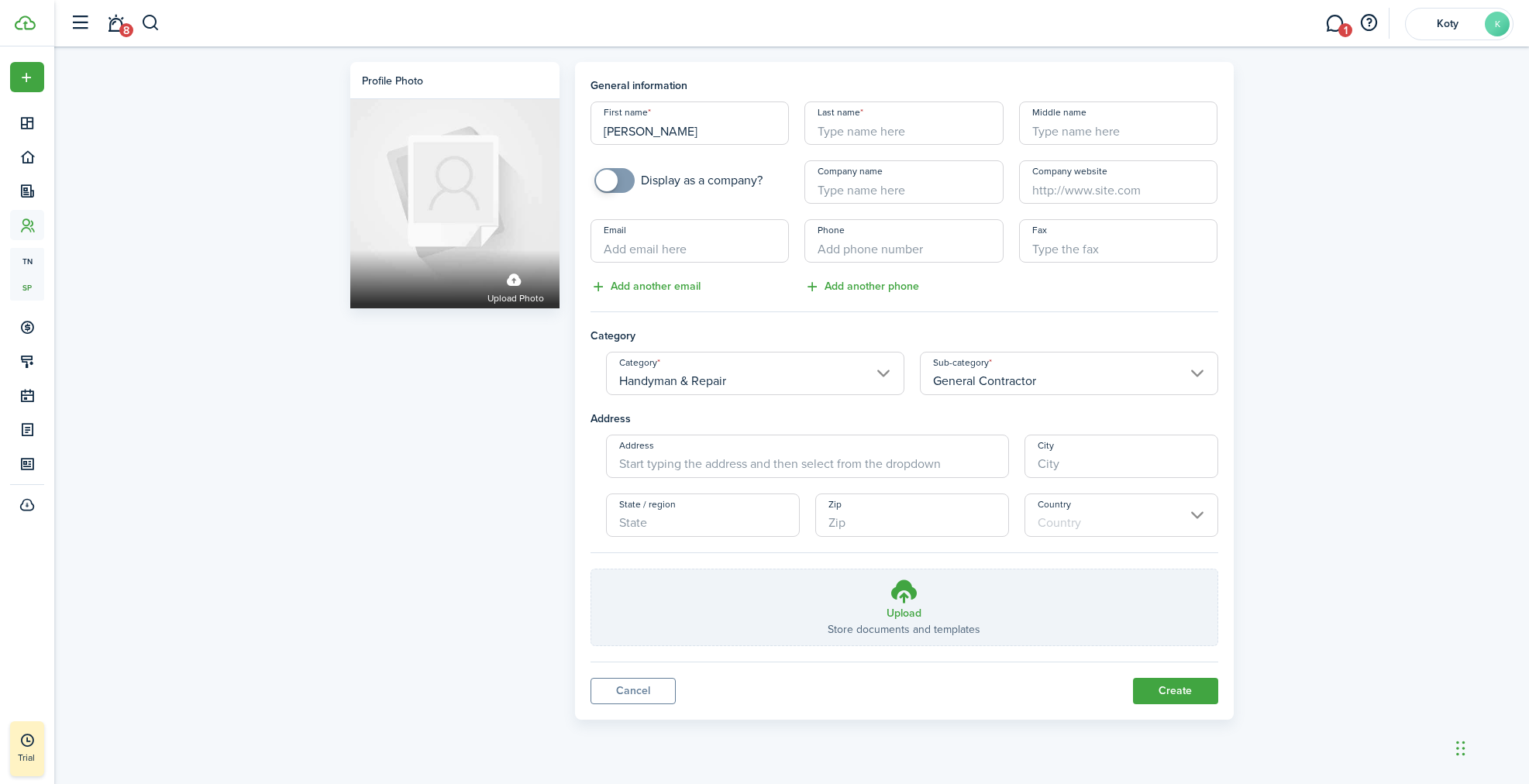
paste input "[PERSON_NAME]"
type input "[PERSON_NAME]"
click at [881, 194] on input "Company name" at bounding box center [904, 182] width 199 height 44
type input "Man of the House"
click at [729, 262] on input "Email" at bounding box center [690, 241] width 199 height 44
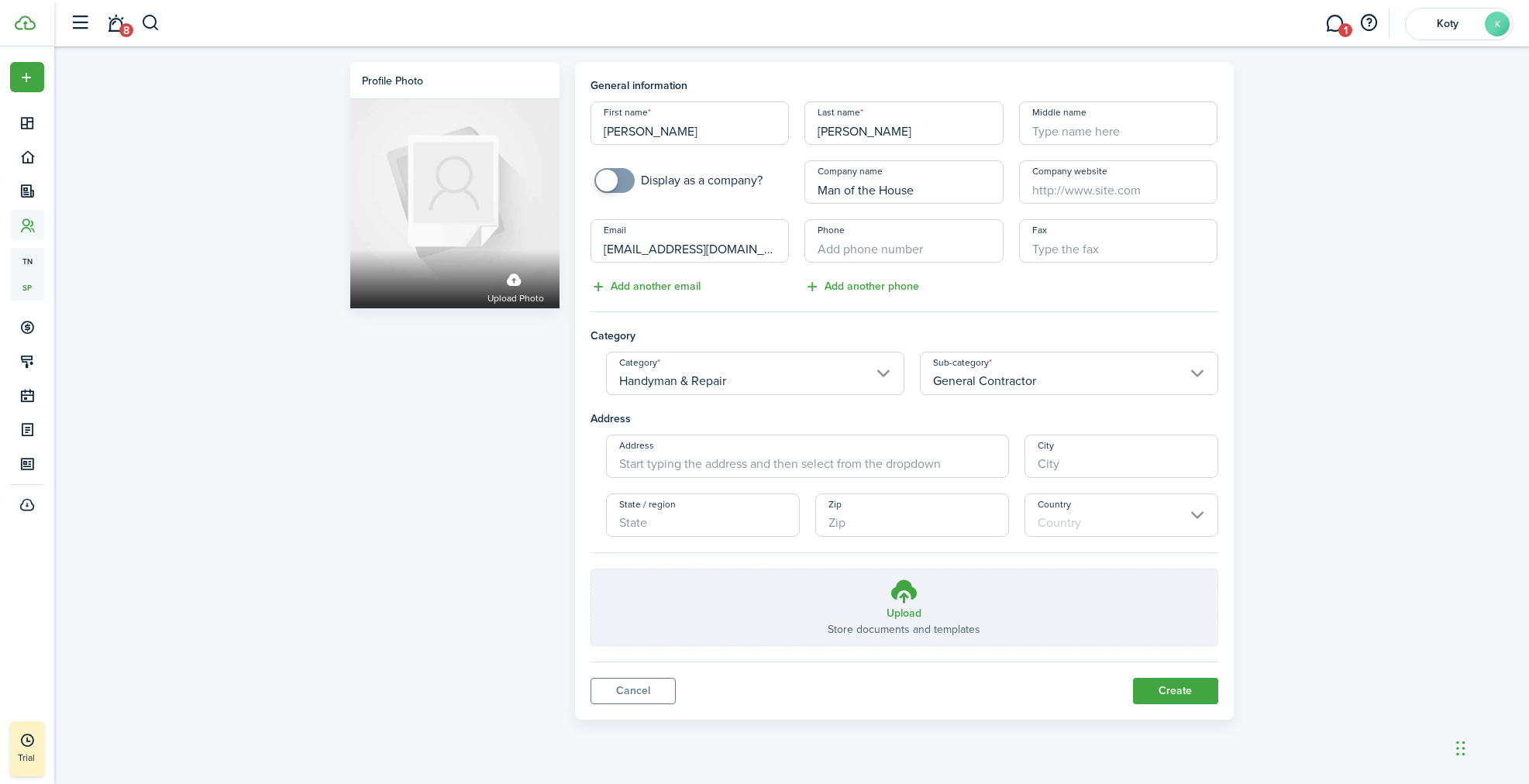
type input "[EMAIL_ADDRESS][DOMAIN_NAME]"
click at [896, 254] on input "+1" at bounding box center [904, 241] width 199 height 44
type input "[PHONE_NUMBER]"
click at [852, 466] on input "Address" at bounding box center [807, 456] width 403 height 44
click at [1267, 488] on div "Profile photo Upload photo General information First name [PERSON_NAME] Last na…" at bounding box center [792, 386] width 1474 height 680
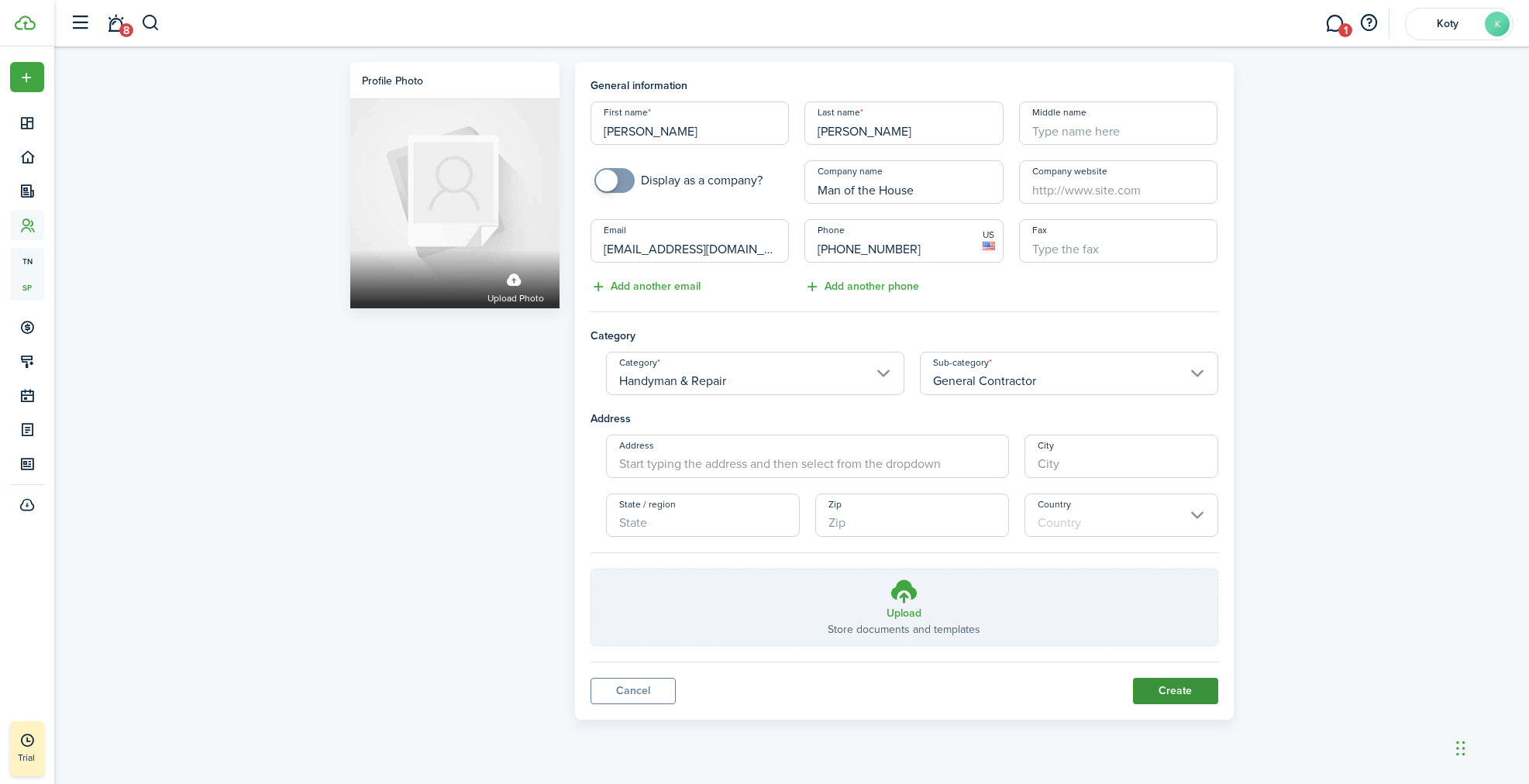
click at [1167, 690] on button "Create" at bounding box center [1175, 690] width 85 height 26
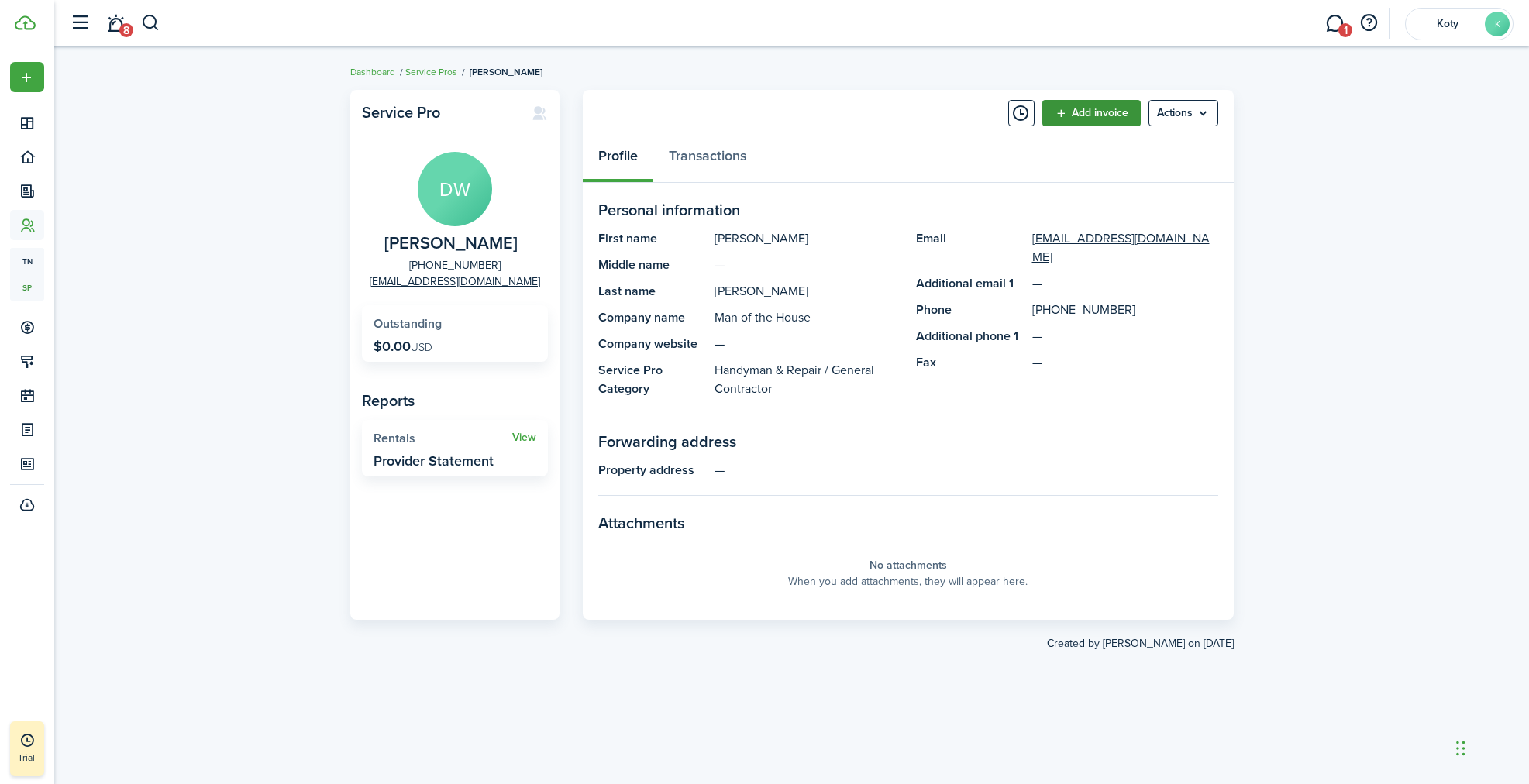
click at [1078, 107] on link "Add invoice" at bounding box center [1092, 113] width 98 height 26
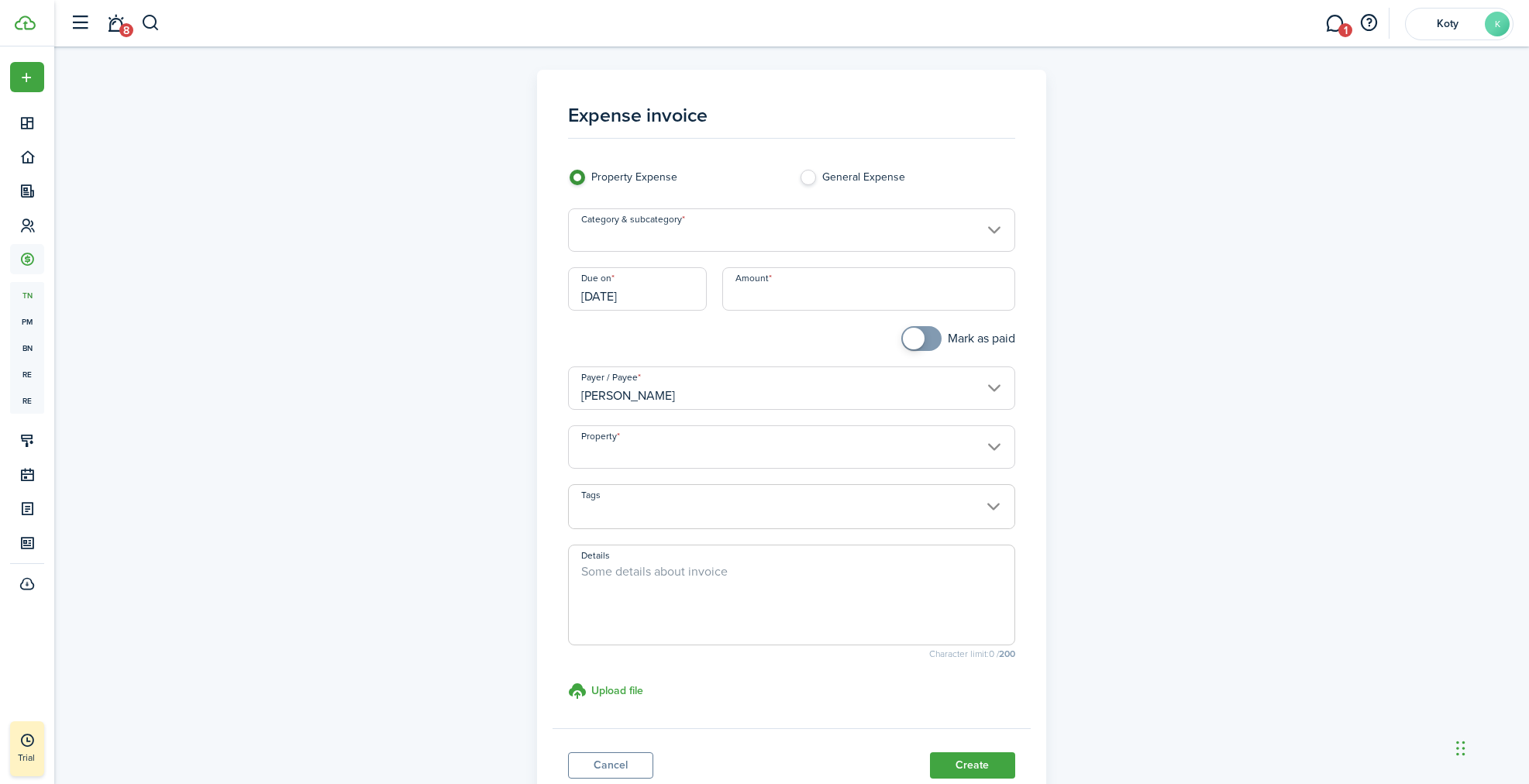
click at [988, 232] on input "Category & subcategory" at bounding box center [792, 230] width 447 height 44
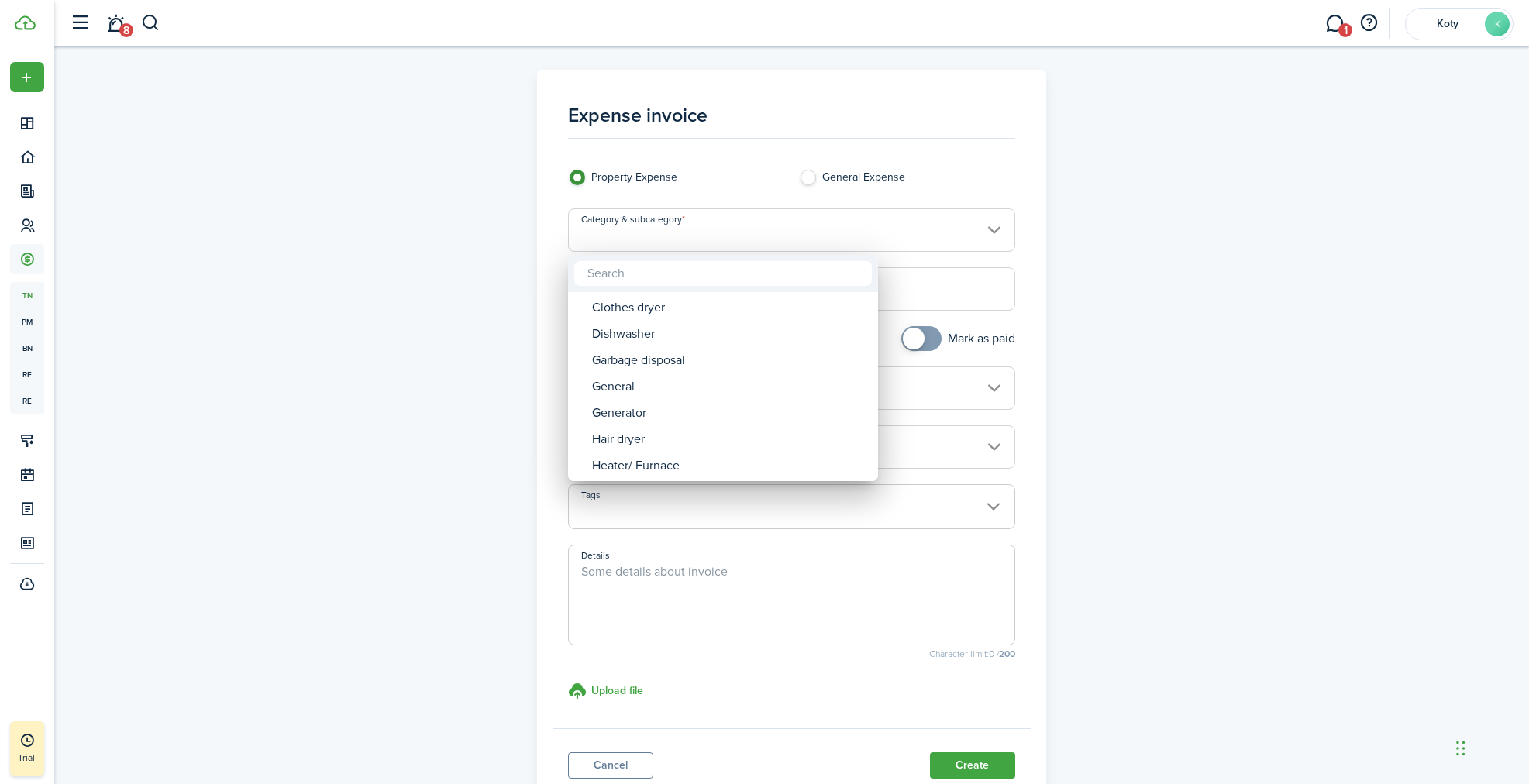
click at [977, 154] on div at bounding box center [764, 392] width 1777 height 1031
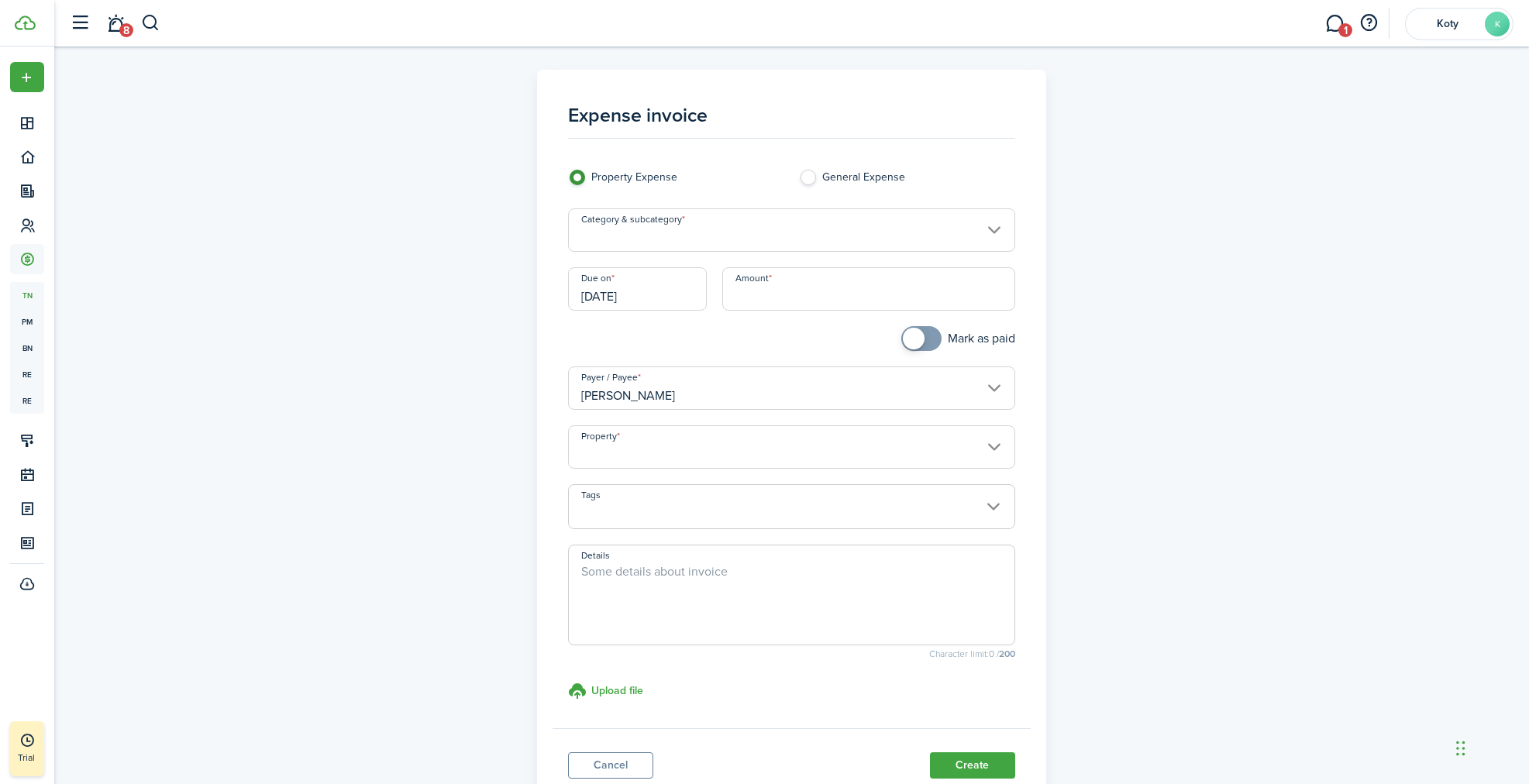
click at [808, 176] on label "General Expense" at bounding box center [906, 182] width 215 height 24
radio input "false"
radio input "true"
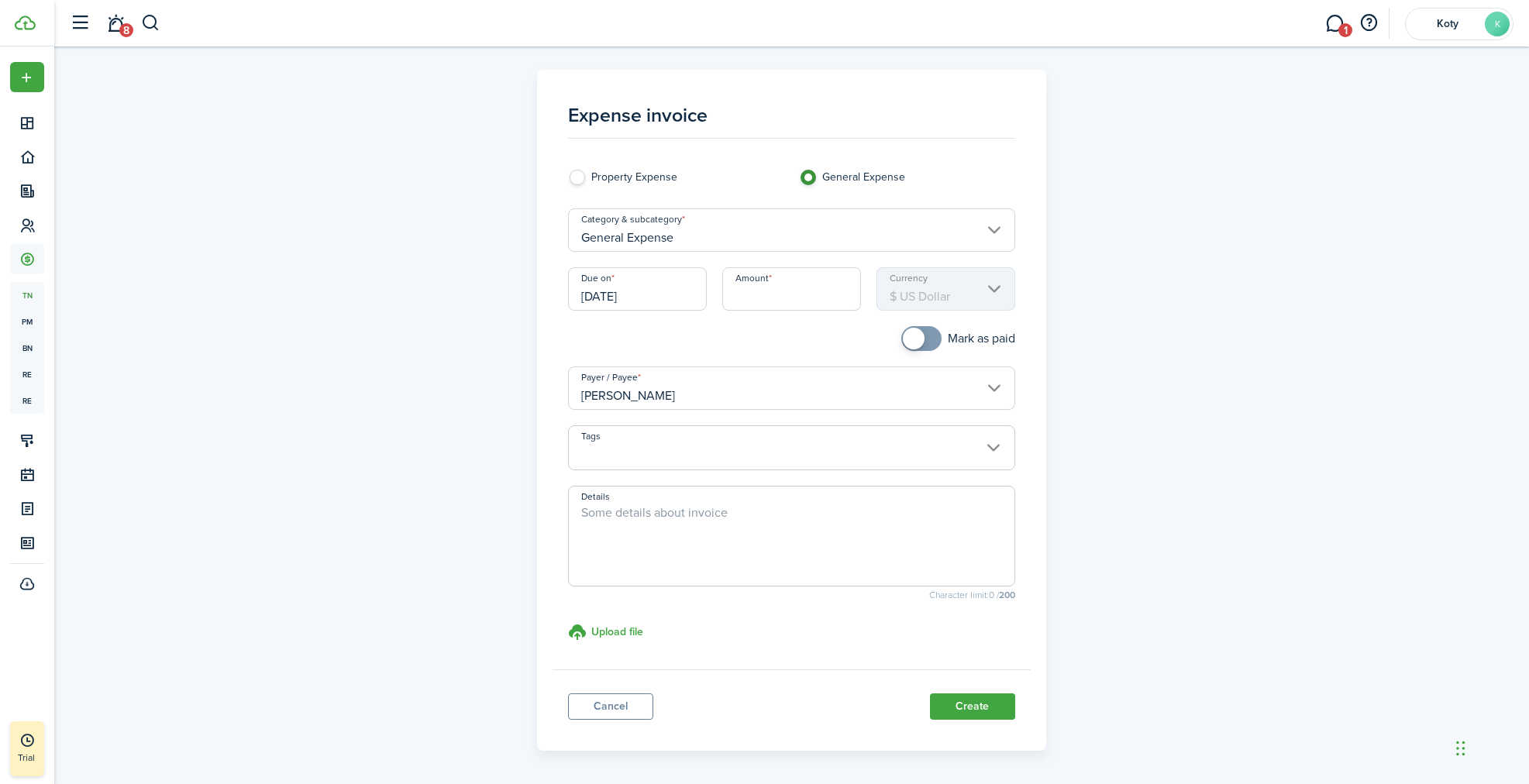
click at [655, 185] on label "Property Expense" at bounding box center [675, 182] width 215 height 24
radio input "true"
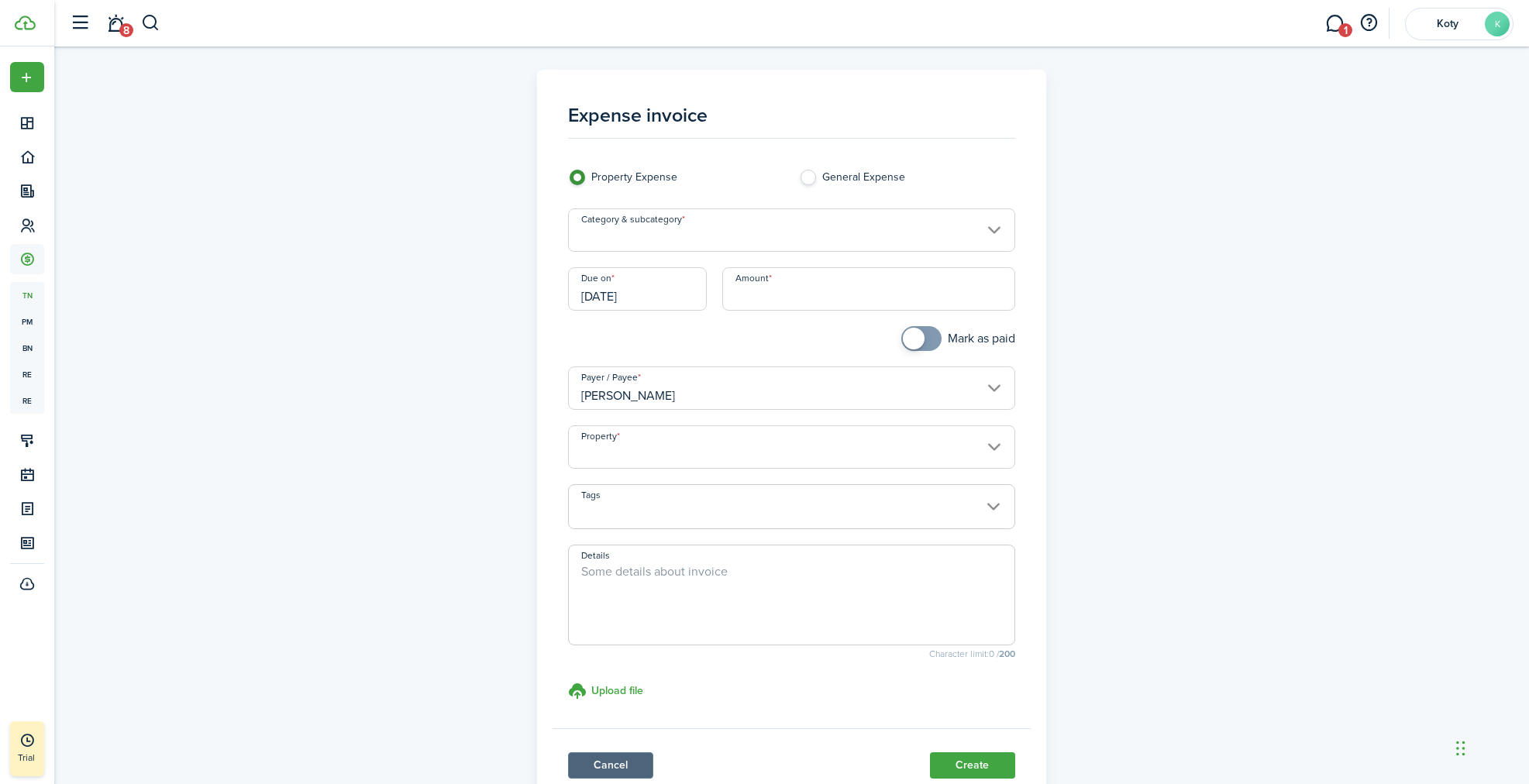
click at [628, 762] on link "Cancel" at bounding box center [611, 765] width 85 height 26
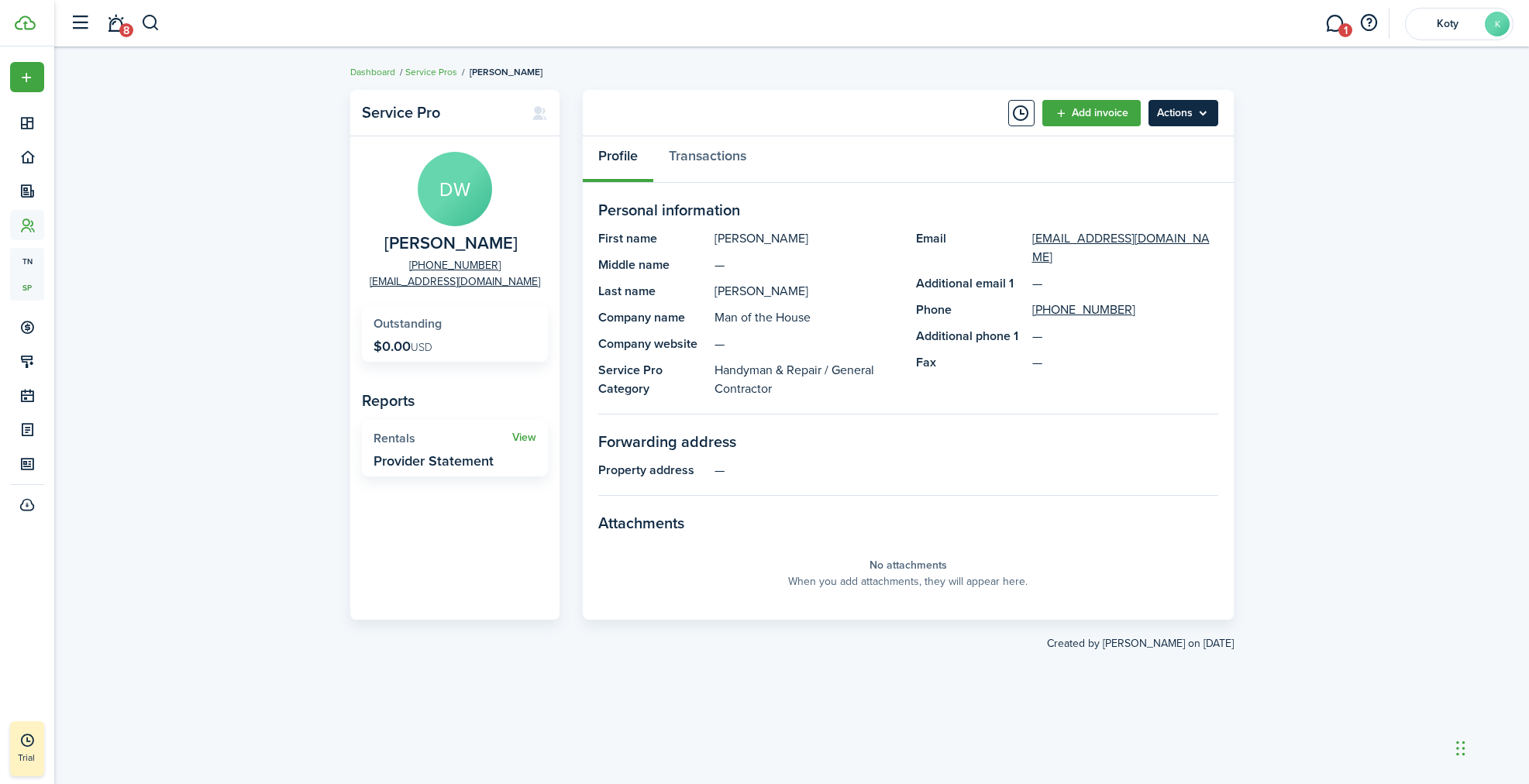
click at [1196, 110] on menu-btn "Actions" at bounding box center [1183, 113] width 70 height 26
click at [1137, 184] on button "Send Connection" at bounding box center [1150, 174] width 135 height 26
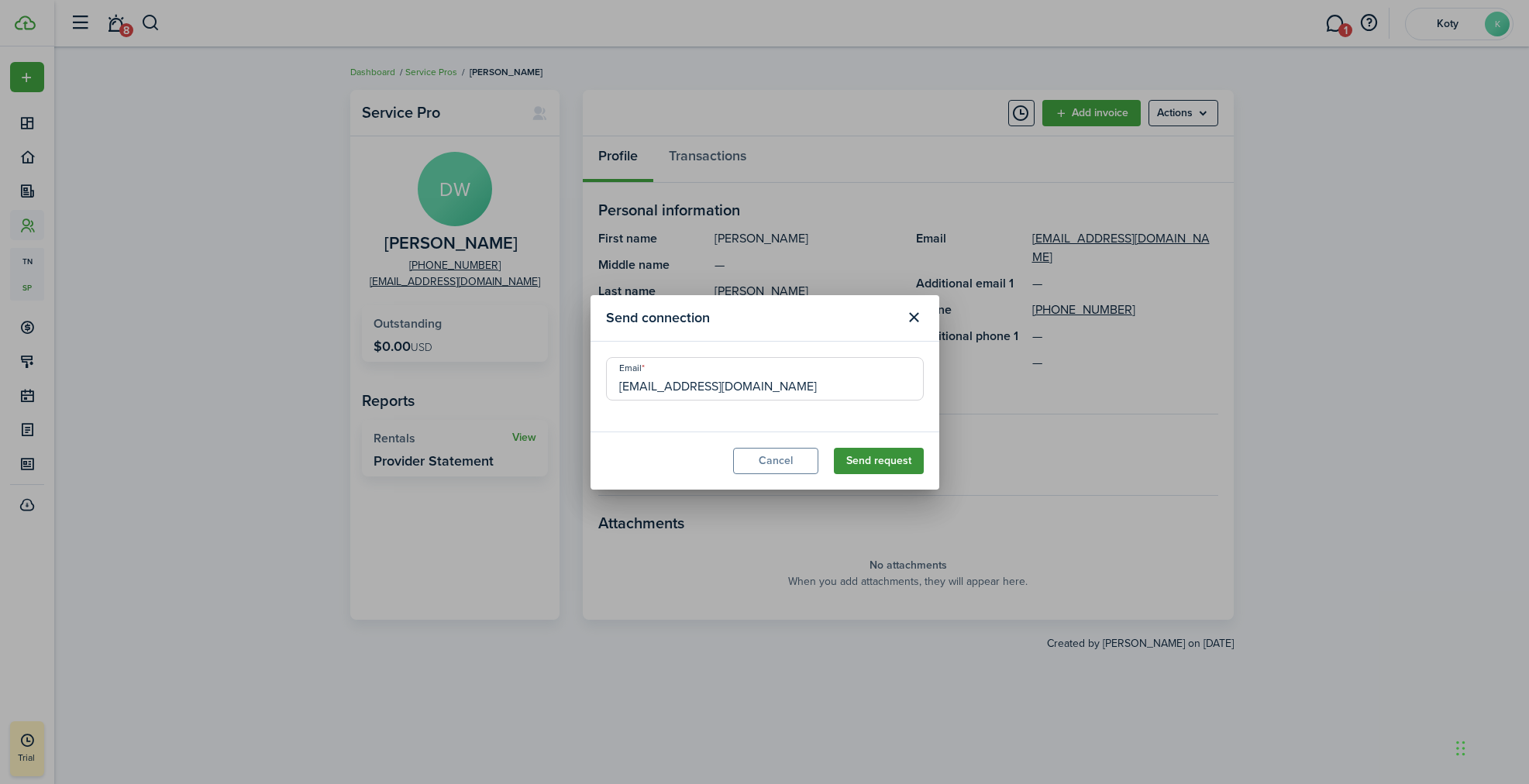
click at [864, 471] on button "Send request" at bounding box center [878, 461] width 90 height 26
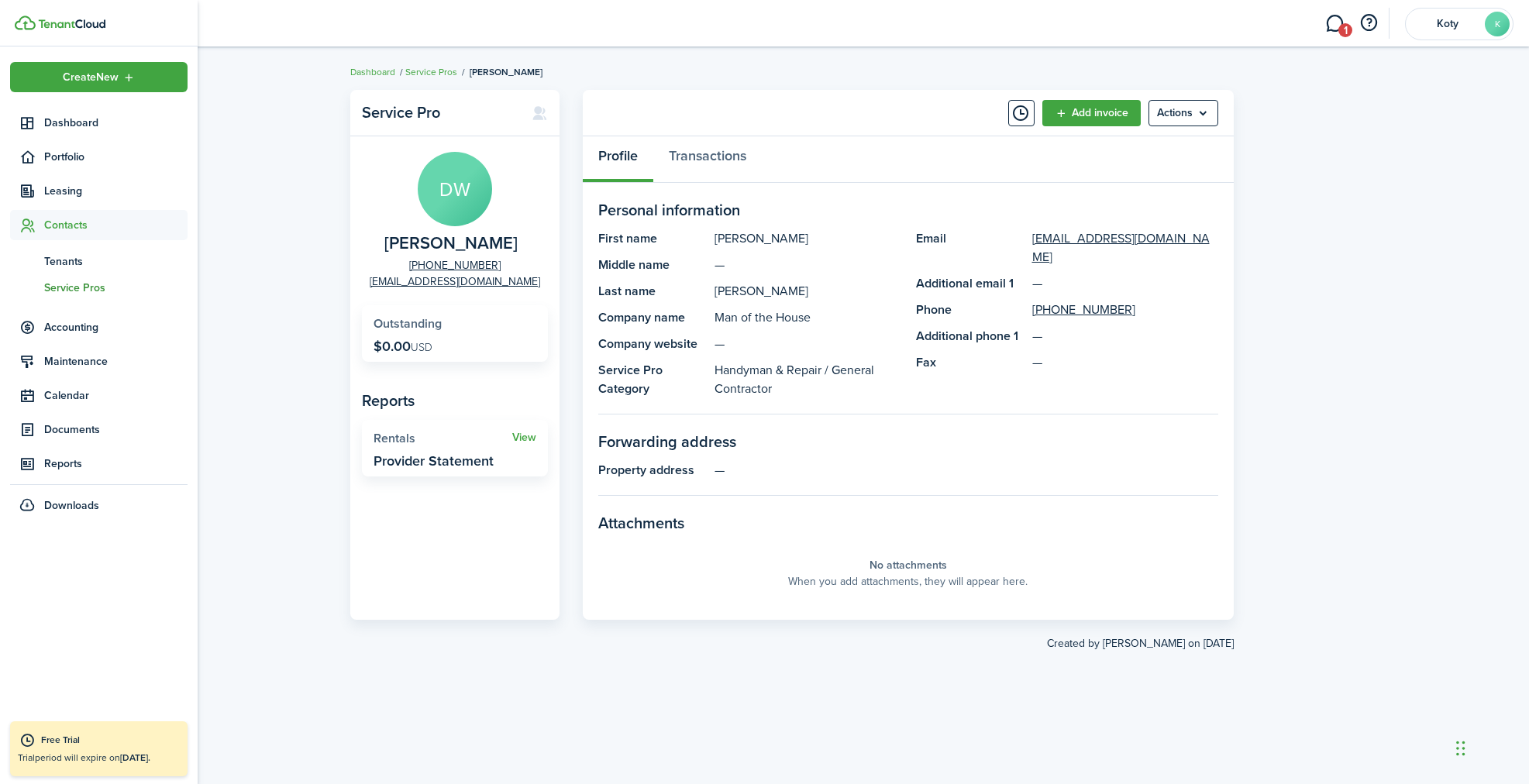
click at [35, 31] on sidebar-logo at bounding box center [98, 23] width 197 height 46
click at [30, 28] on img at bounding box center [25, 23] width 21 height 15
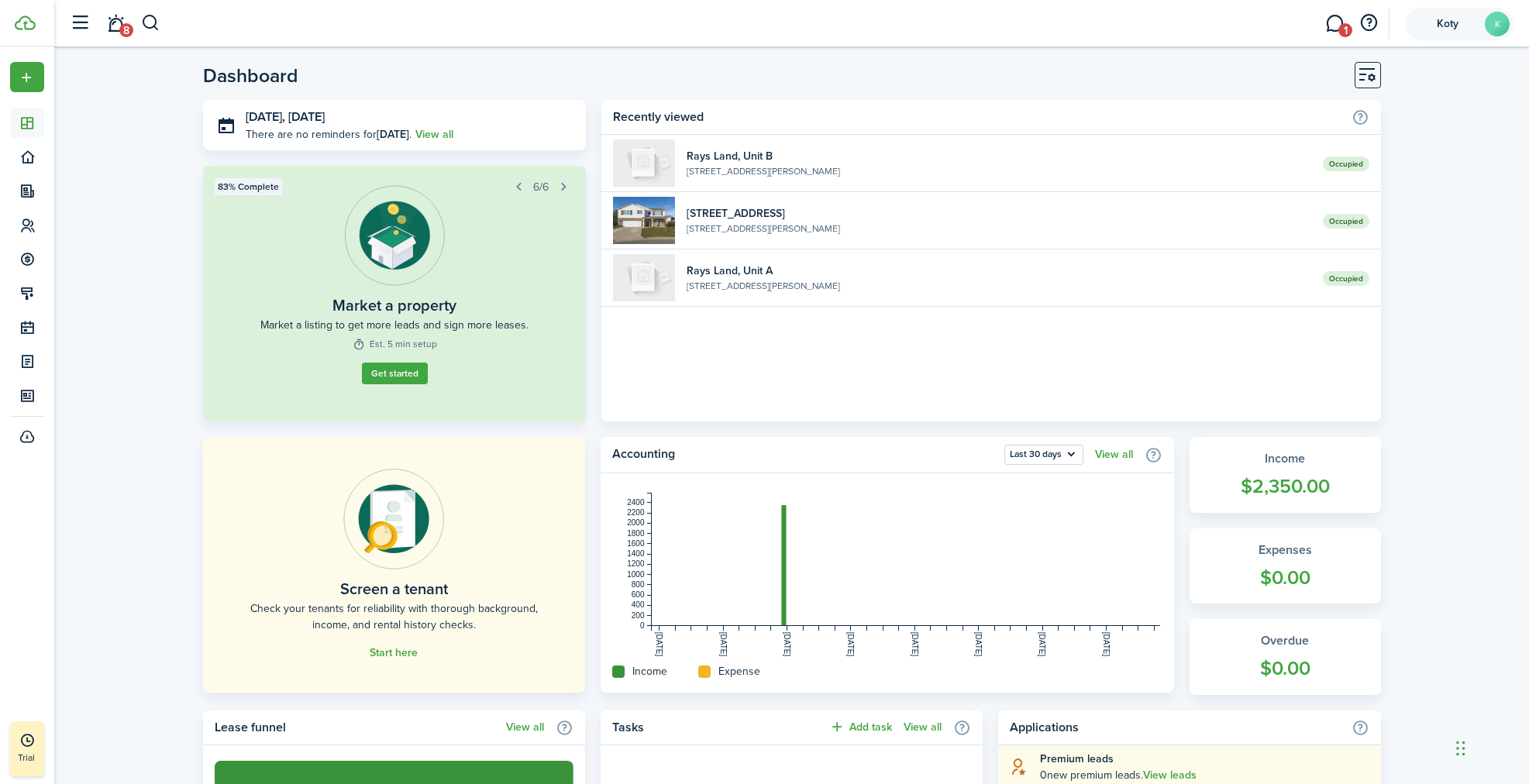
click at [1480, 30] on account-user-avatar "Koty K" at bounding box center [1458, 25] width 108 height 33
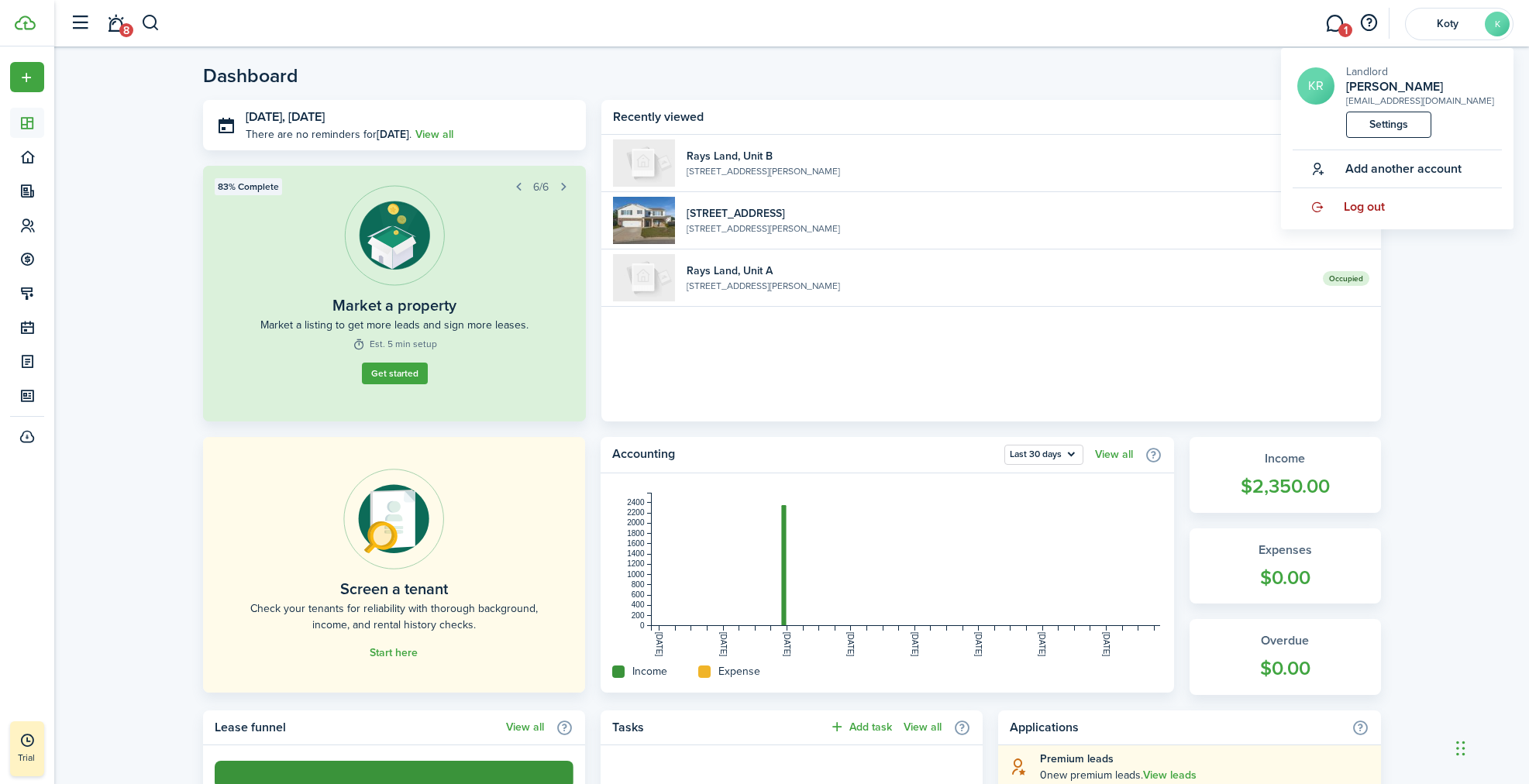
click at [1385, 206] on link "Log out" at bounding box center [1397, 206] width 209 height 37
